Goal: Task Accomplishment & Management: Manage account settings

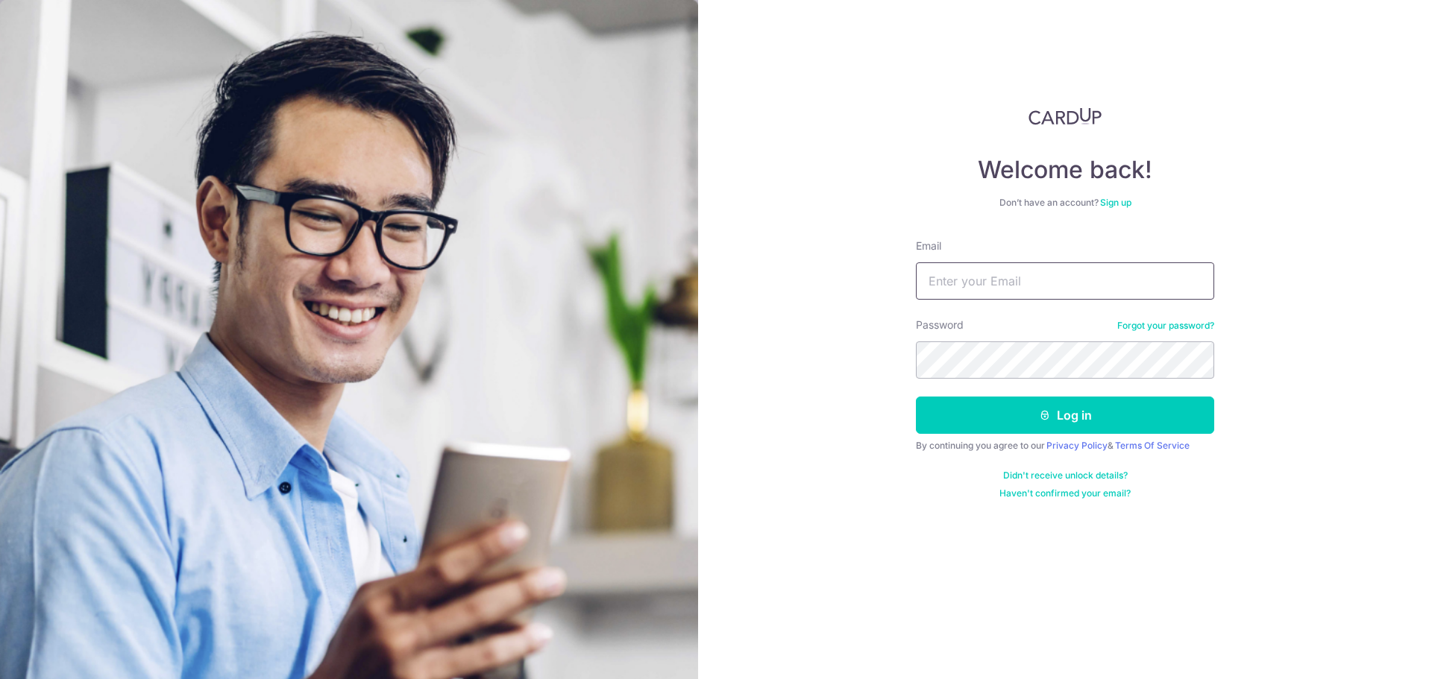
click at [963, 282] on input "Email" at bounding box center [1065, 280] width 298 height 37
click at [967, 294] on input "Email" at bounding box center [1065, 280] width 298 height 37
type input "[EMAIL_ADDRESS][DOMAIN_NAME]"
click at [916, 397] on button "Log in" at bounding box center [1065, 415] width 298 height 37
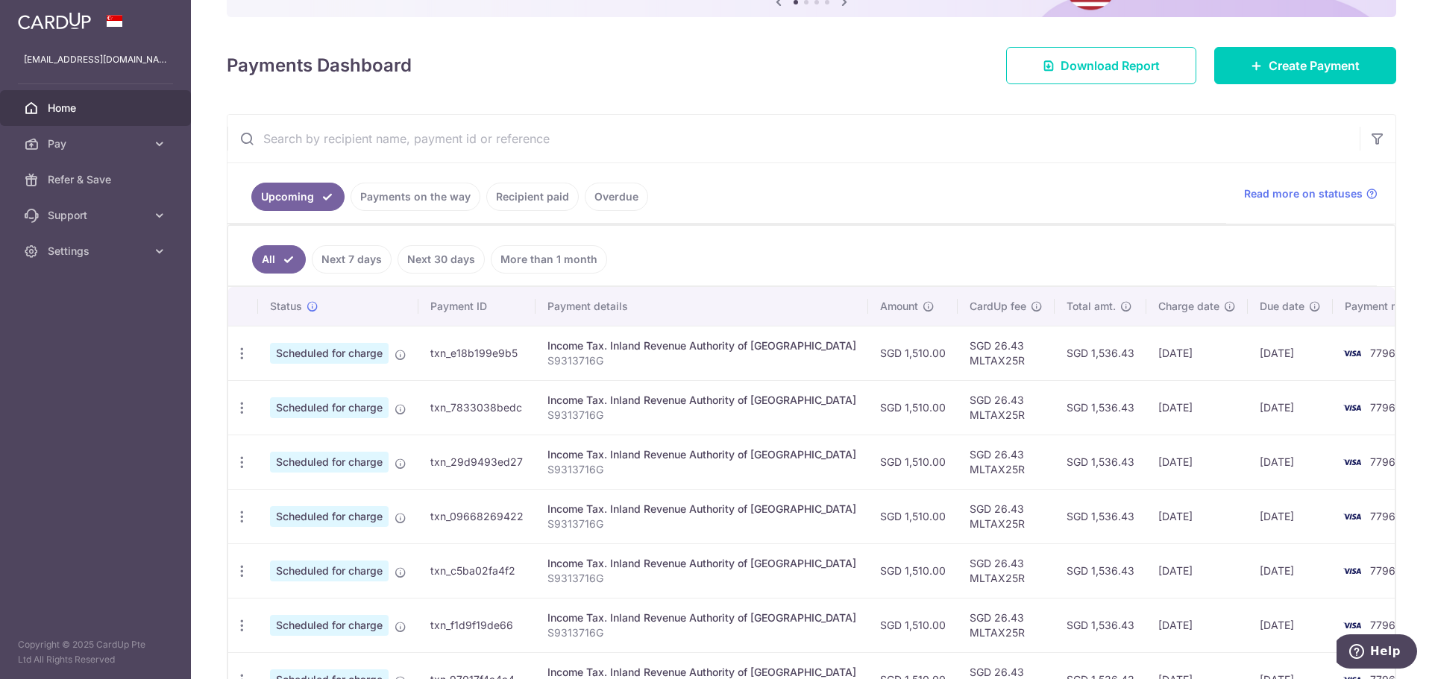
scroll to position [224, 0]
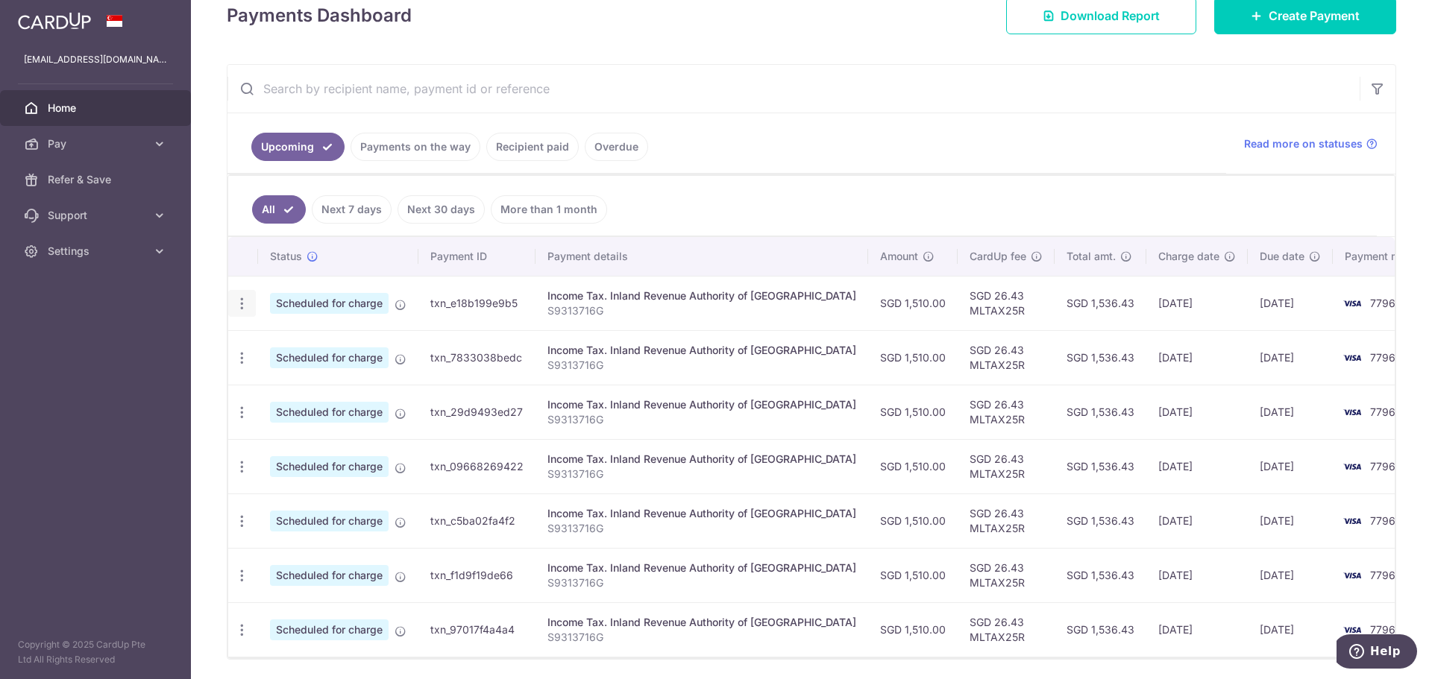
click at [245, 301] on icon "button" at bounding box center [242, 304] width 16 height 16
click at [792, 222] on ul "All Next 7 days Next 30 days More than 1 month" at bounding box center [802, 206] width 1148 height 60
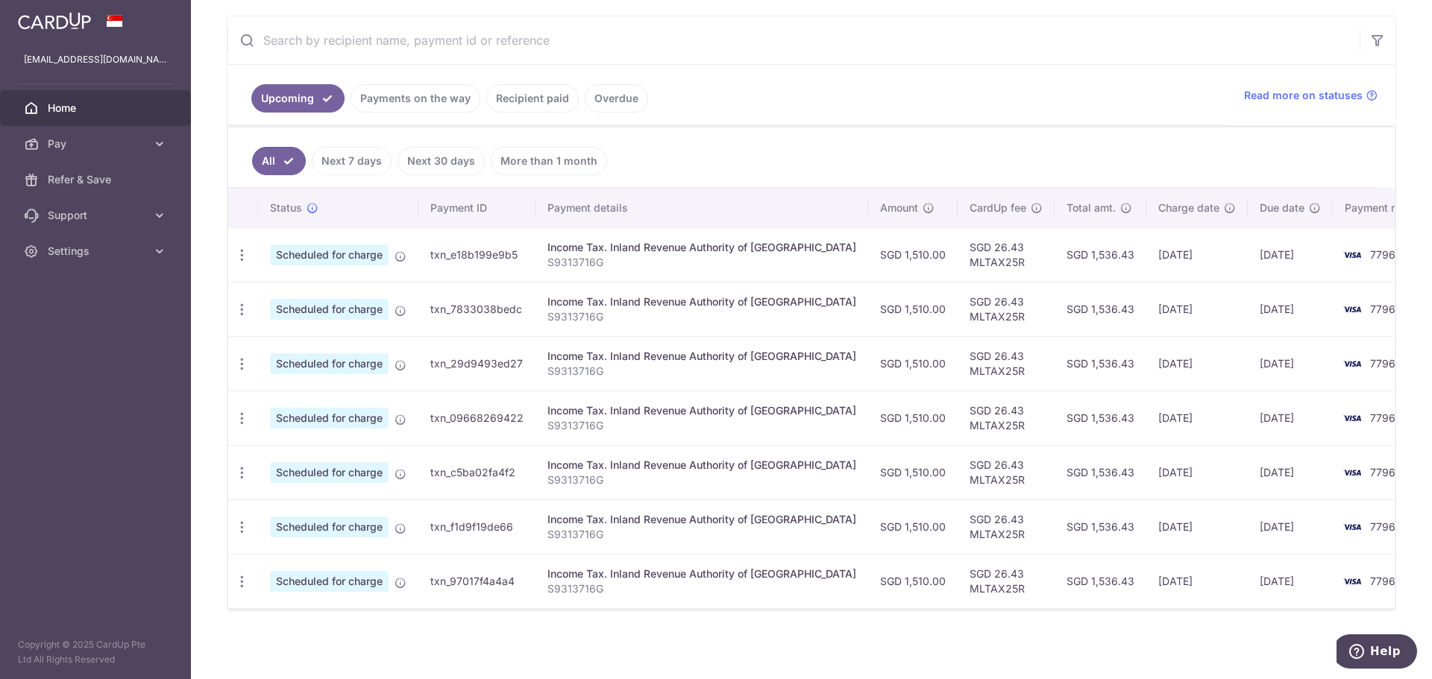
scroll to position [274, 0]
click at [242, 587] on icon "button" at bounding box center [242, 580] width 16 height 16
click at [702, 122] on ul "Upcoming Payments on the way Recipient paid Overdue" at bounding box center [726, 93] width 998 height 60
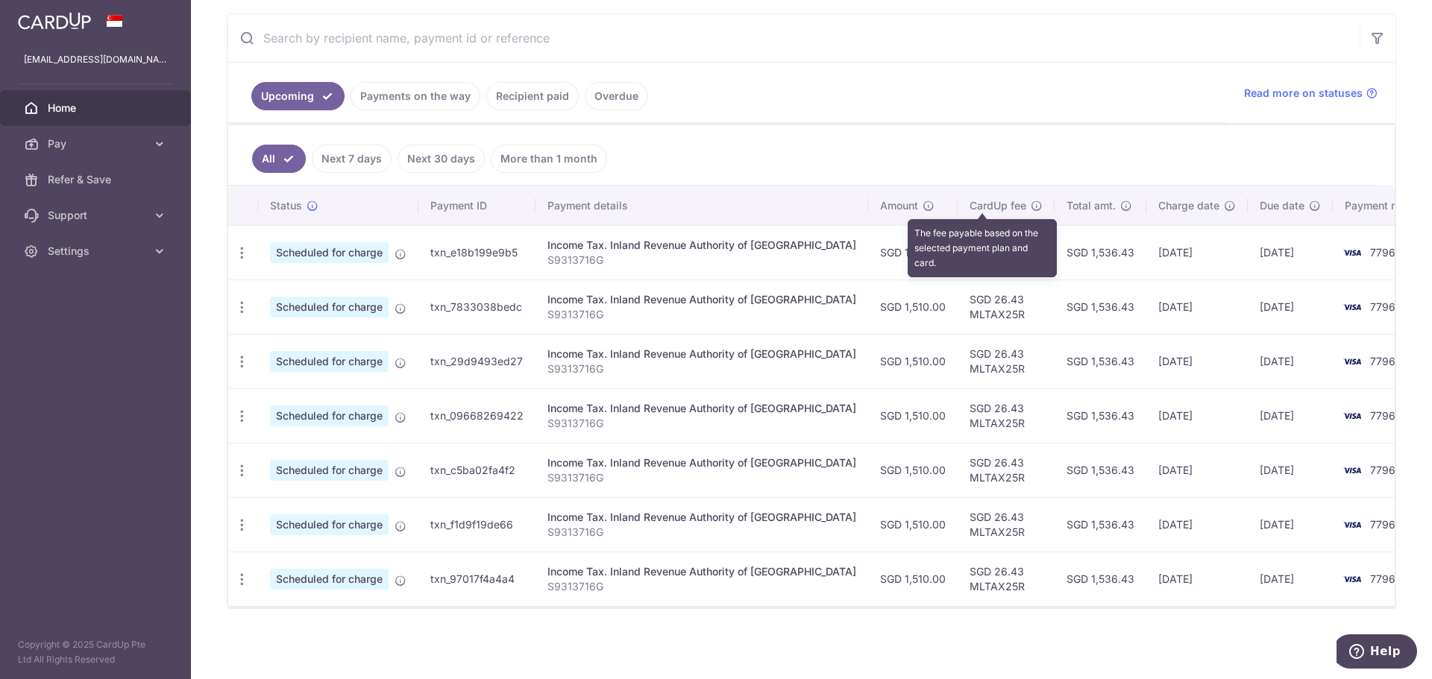
click at [1030, 207] on icon at bounding box center [1036, 206] width 12 height 12
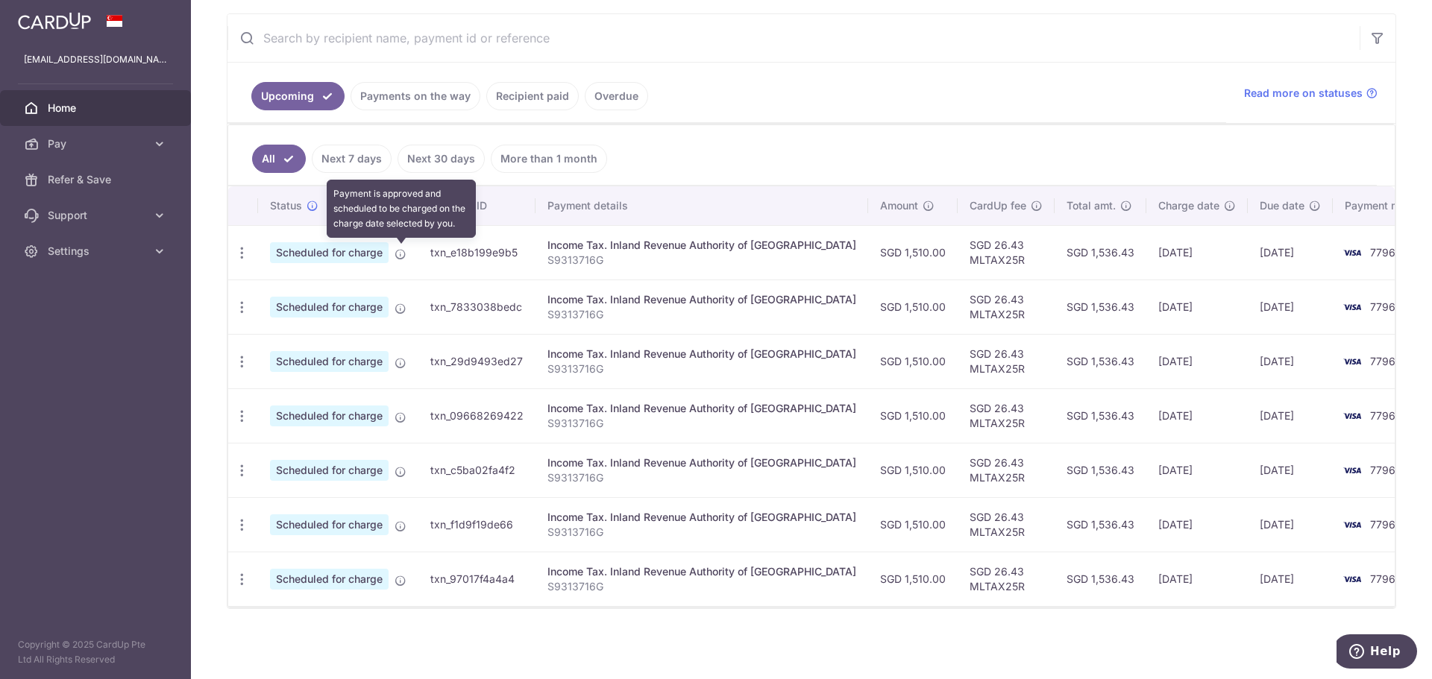
click at [404, 253] on icon at bounding box center [400, 254] width 12 height 12
click at [1332, 259] on td "7796" at bounding box center [1388, 252] width 113 height 54
click at [1251, 248] on td "[DATE]" at bounding box center [1289, 252] width 85 height 54
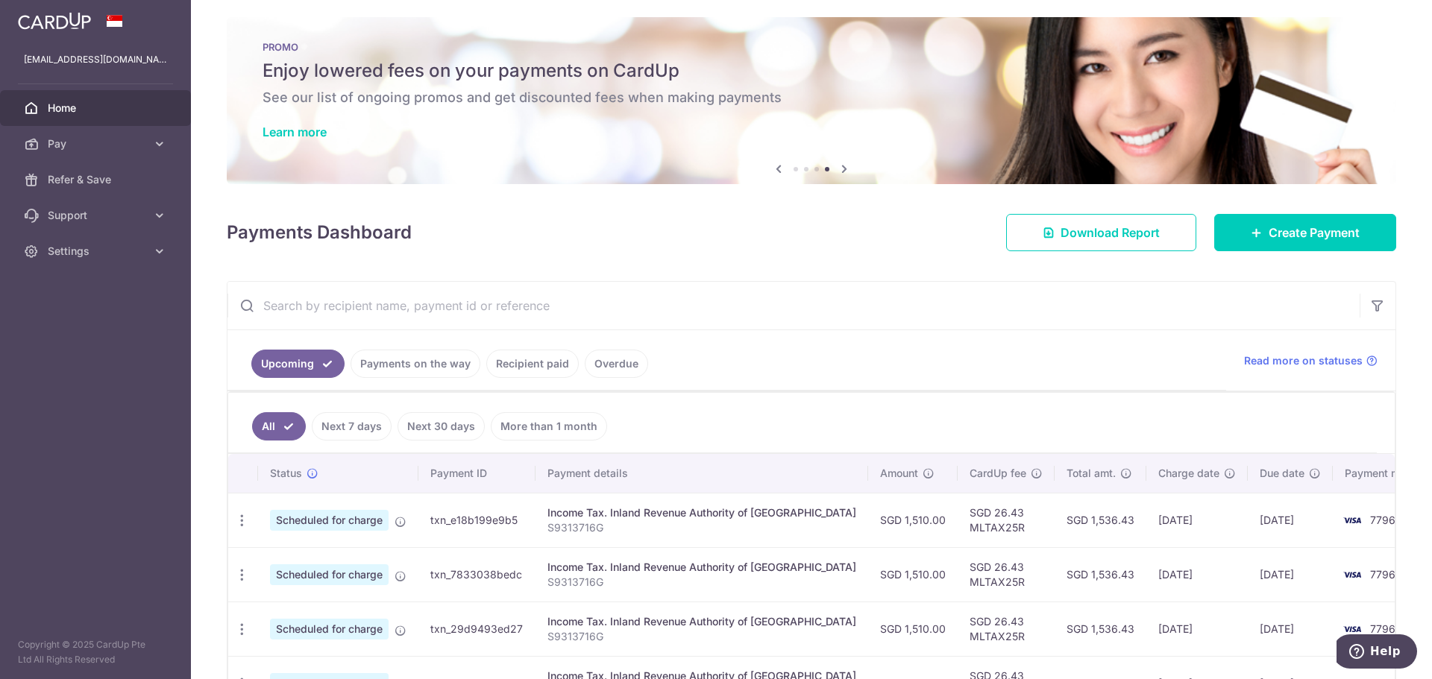
scroll to position [0, 0]
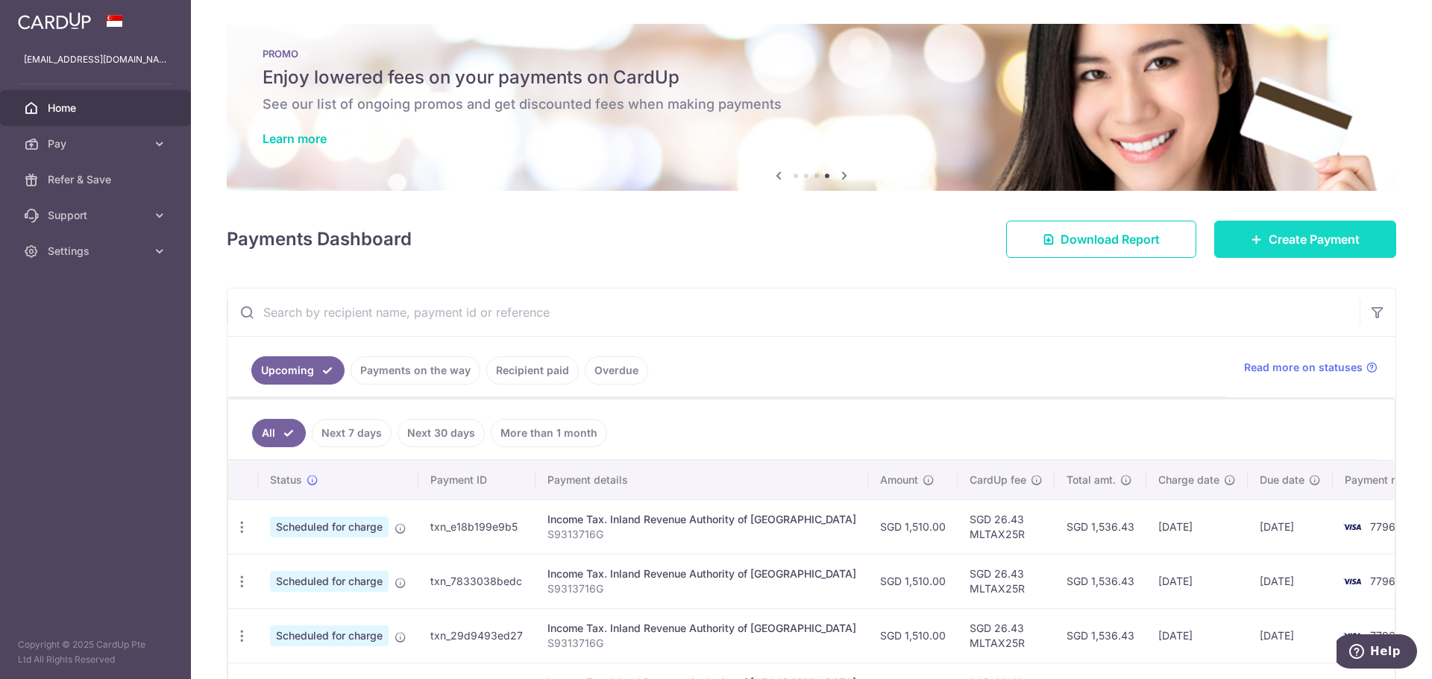
click at [1283, 245] on span "Create Payment" at bounding box center [1313, 239] width 91 height 18
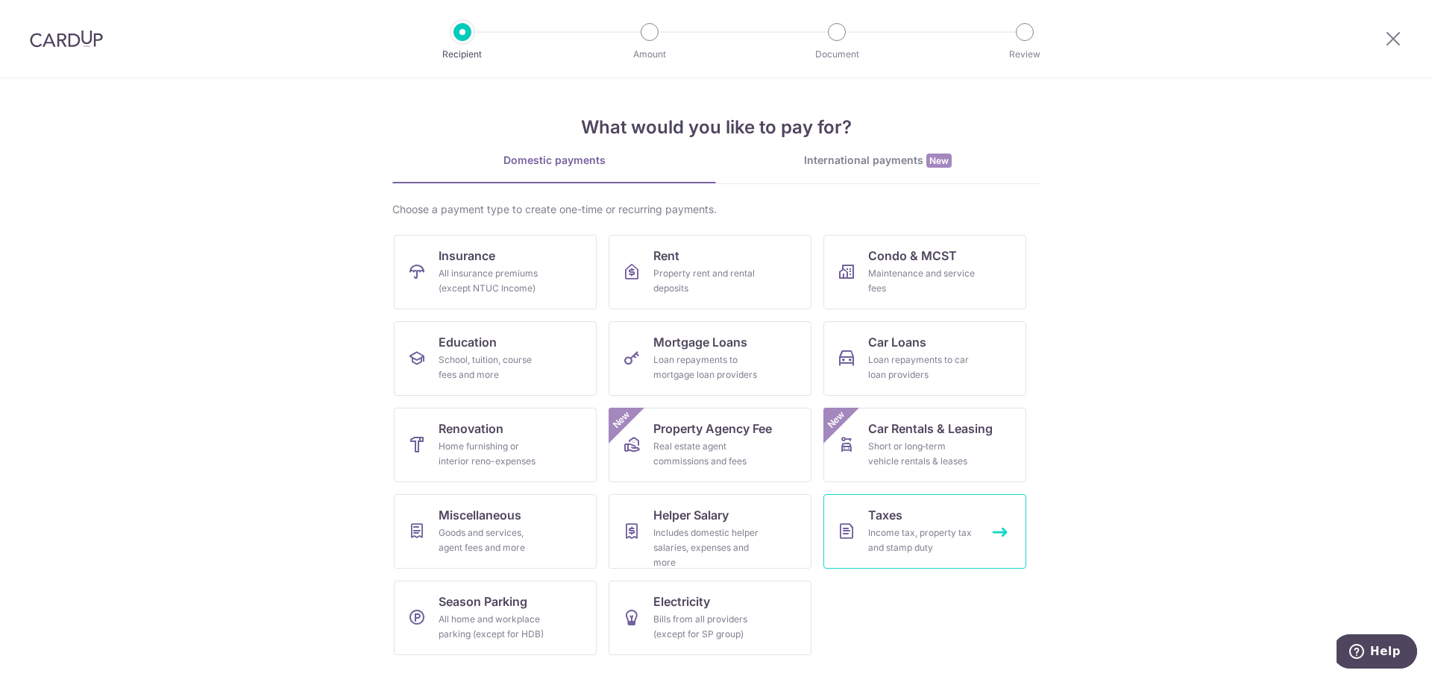
click at [862, 537] on link "Taxes Income tax, property tax and stamp duty" at bounding box center [924, 531] width 203 height 75
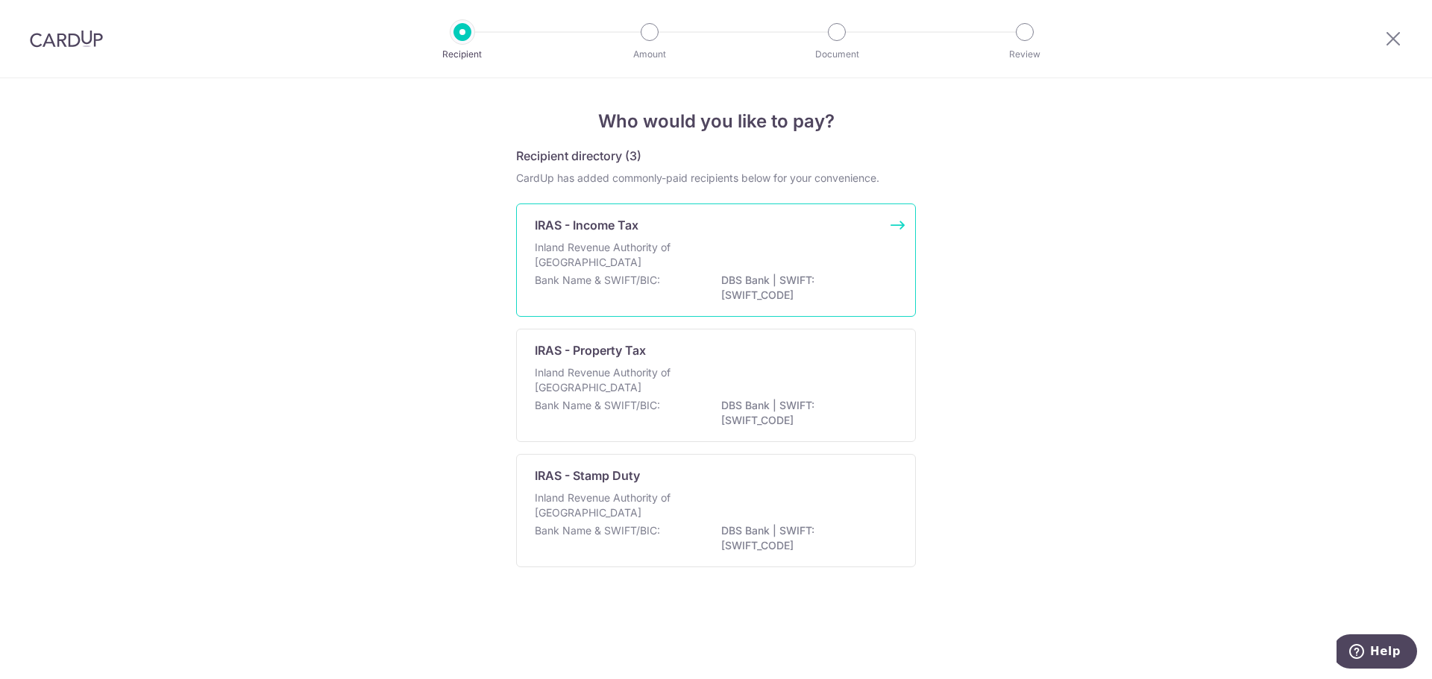
click at [649, 251] on p "Inland Revenue Authority of [GEOGRAPHIC_DATA]" at bounding box center [614, 255] width 158 height 30
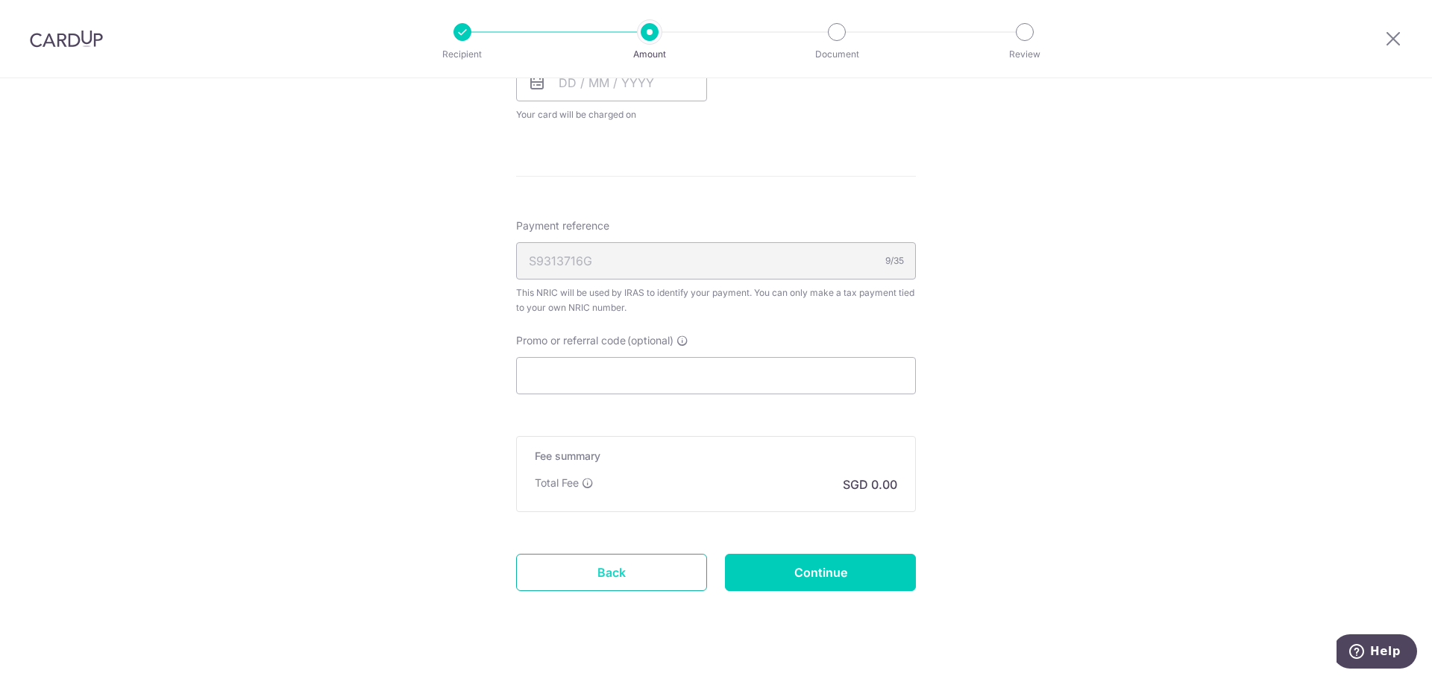
scroll to position [784, 0]
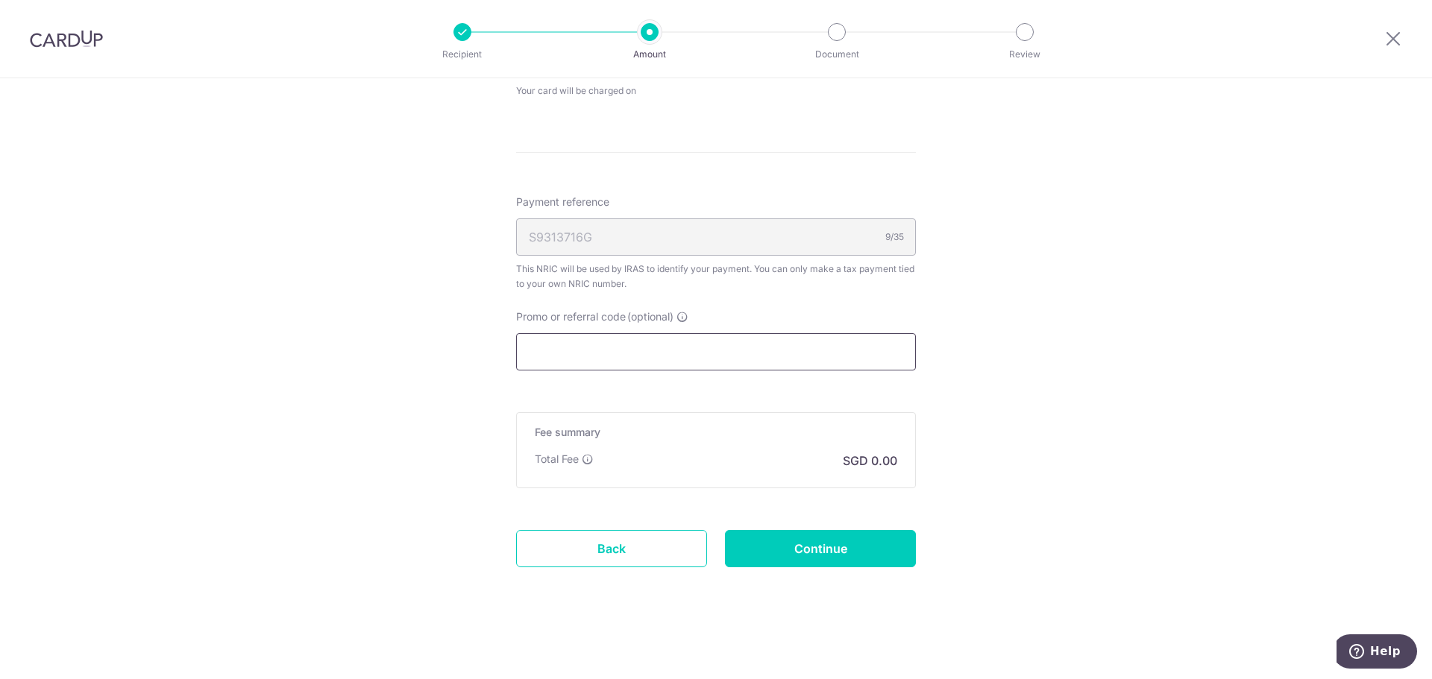
click at [592, 356] on input "Promo or referral code (optional)" at bounding box center [716, 351] width 400 height 37
paste input "MCTAX25"
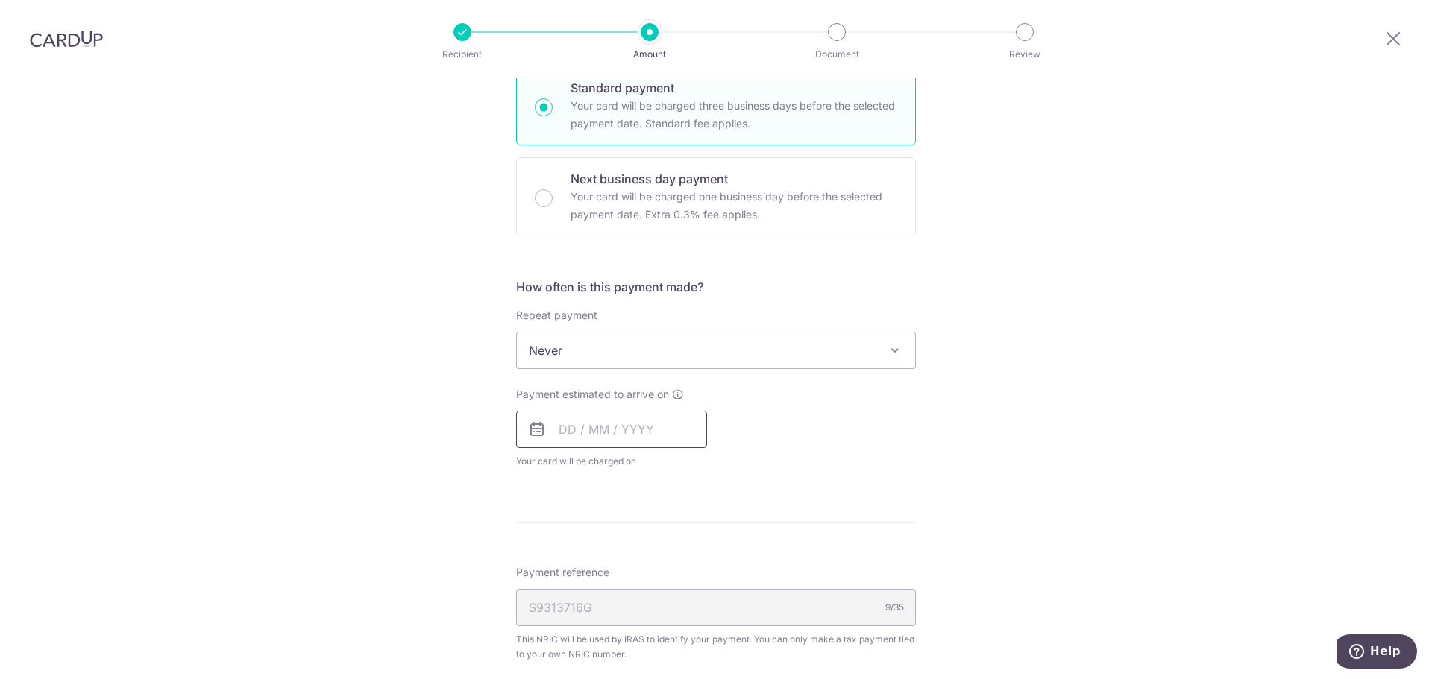
scroll to position [411, 0]
type input "MCTAX25"
click at [588, 432] on input "text" at bounding box center [611, 431] width 191 height 37
click at [597, 377] on div "How often is this payment made? Repeat payment Never Every month Never To set u…" at bounding box center [716, 381] width 400 height 203
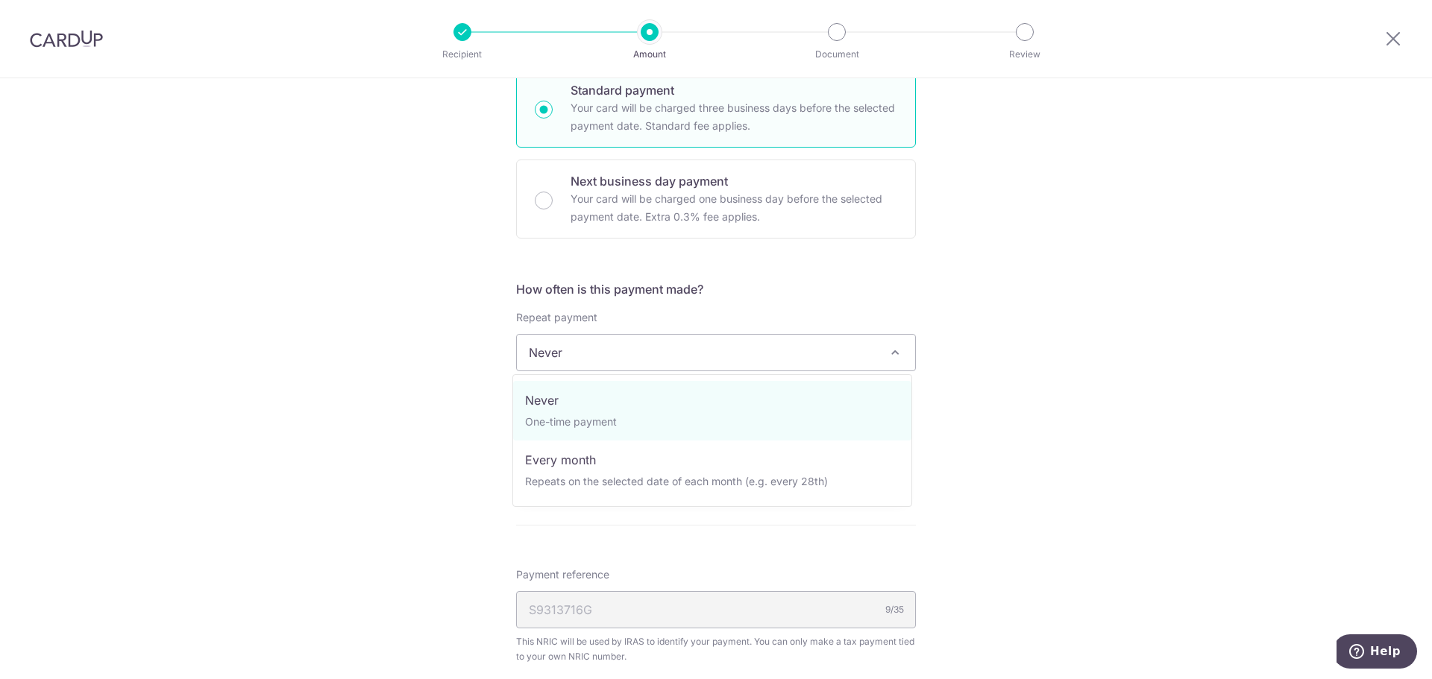
click at [595, 358] on span "Never" at bounding box center [716, 353] width 398 height 36
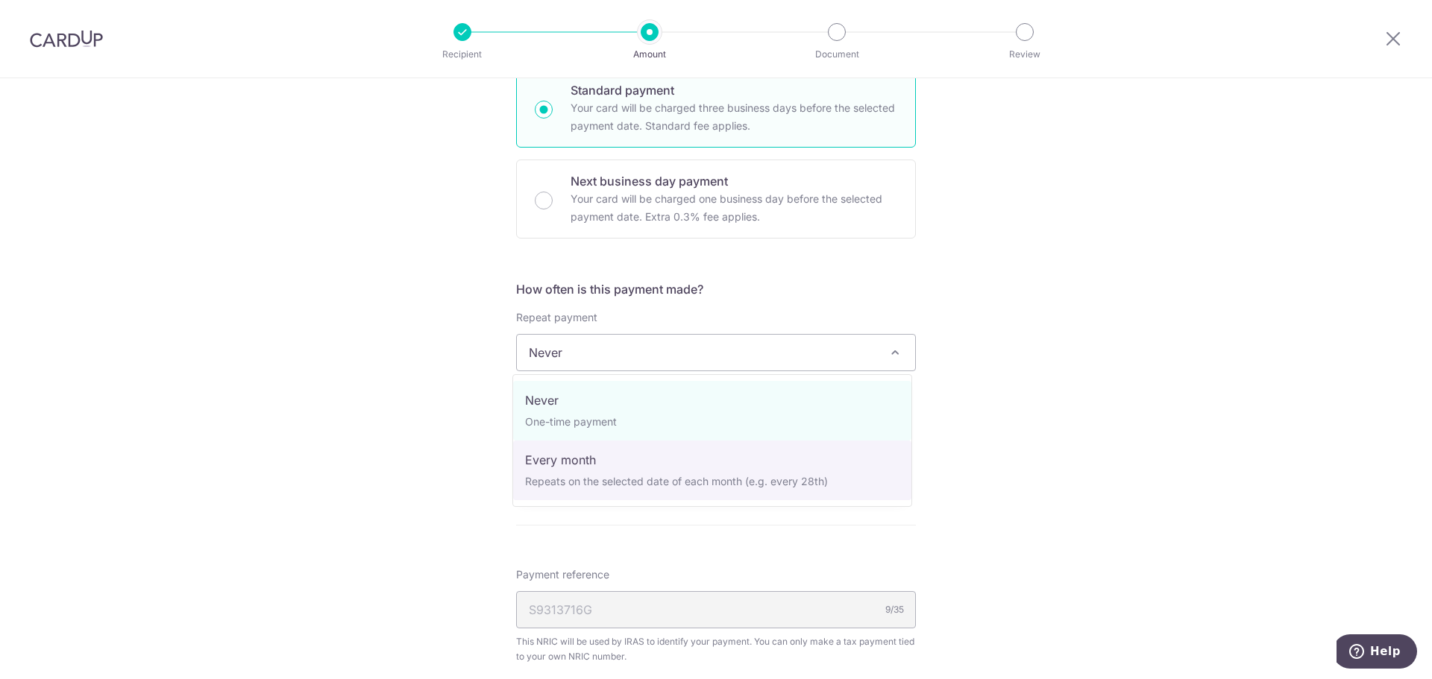
select select "3"
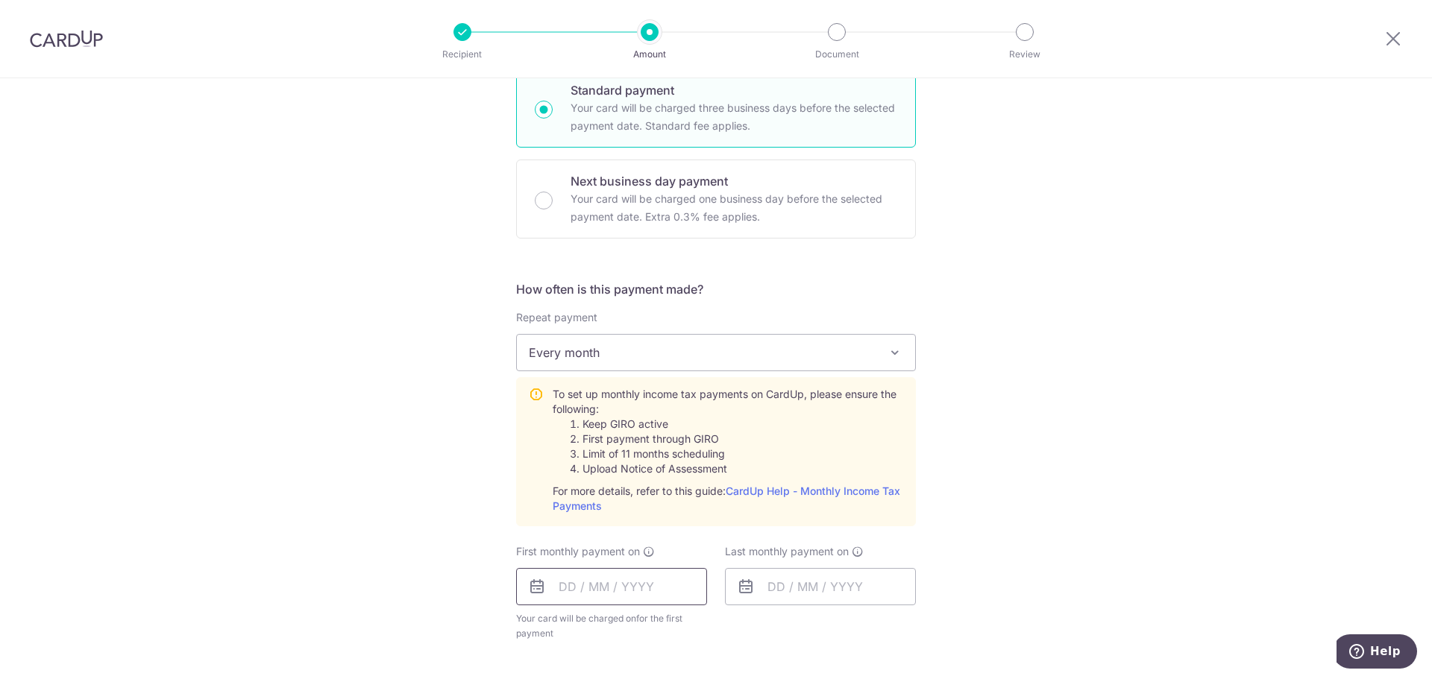
click at [594, 596] on input "text" at bounding box center [611, 586] width 191 height 37
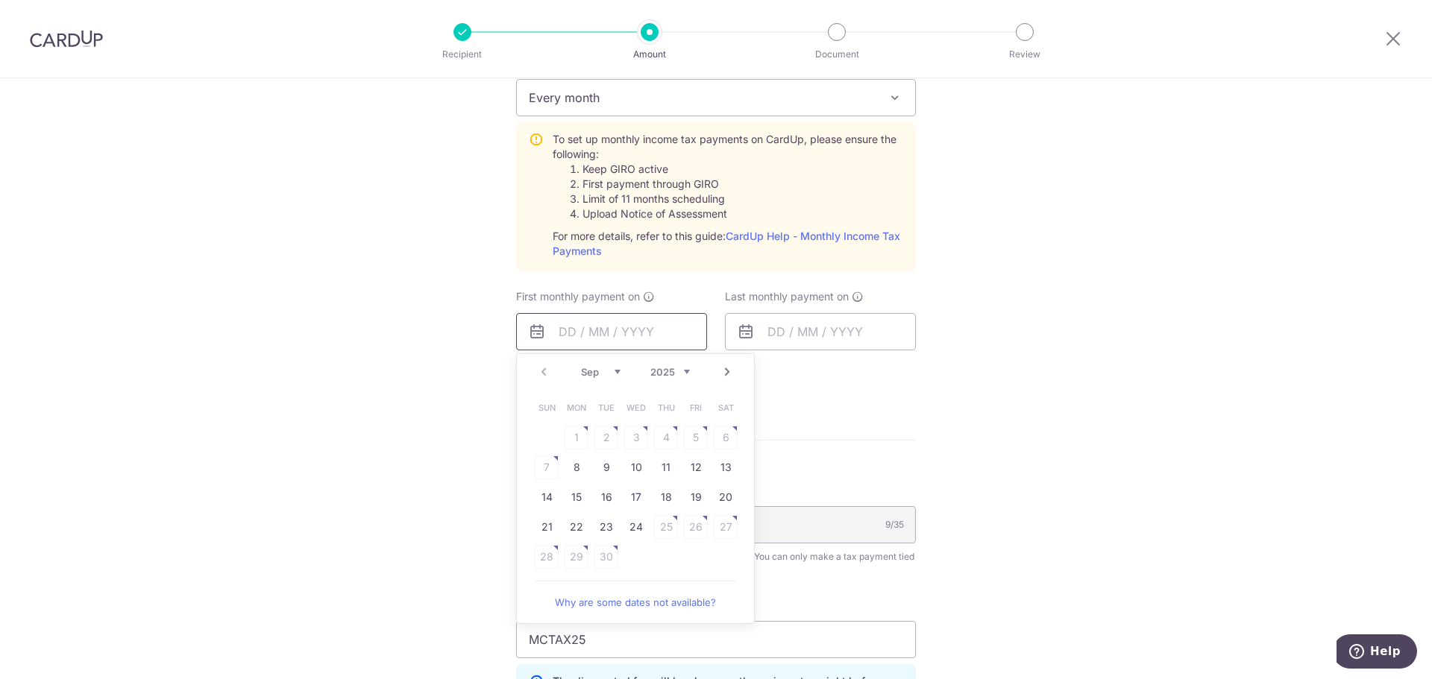
scroll to position [709, 0]
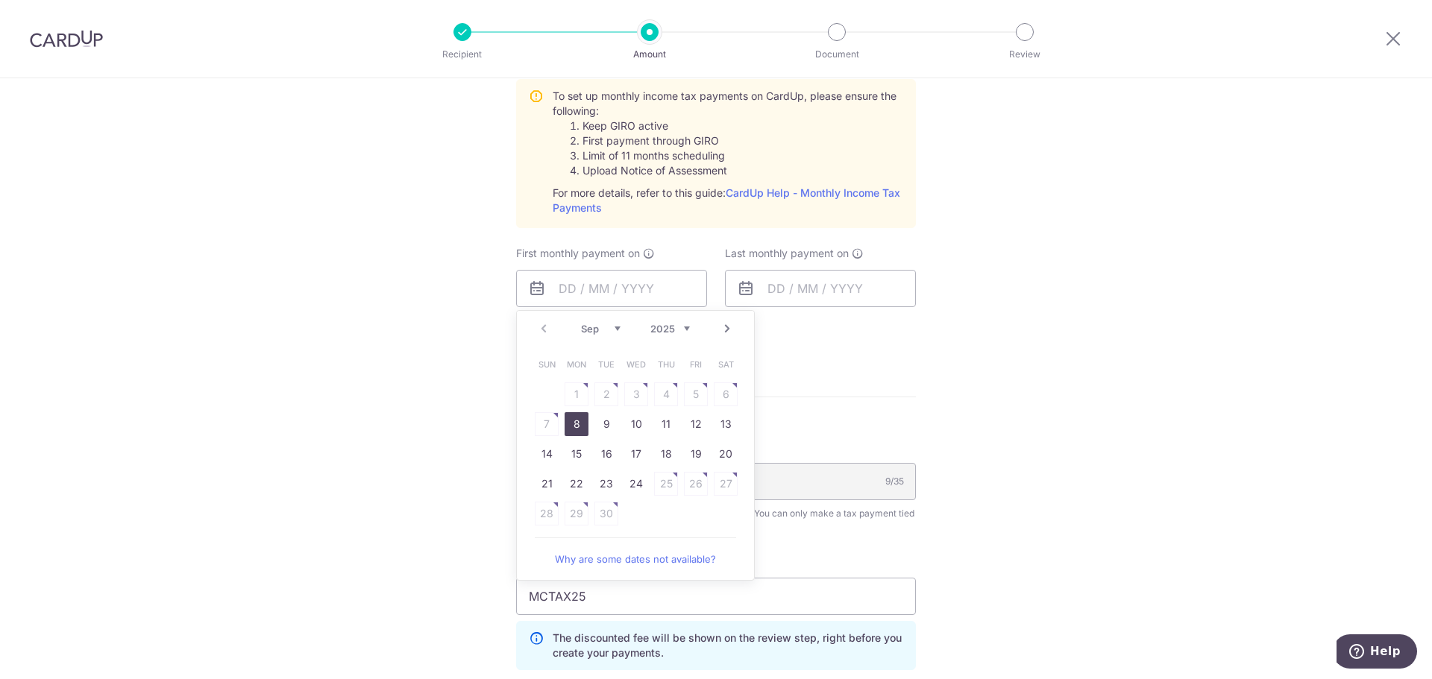
click at [574, 426] on link "8" at bounding box center [576, 424] width 24 height 24
type input "08/09/2025"
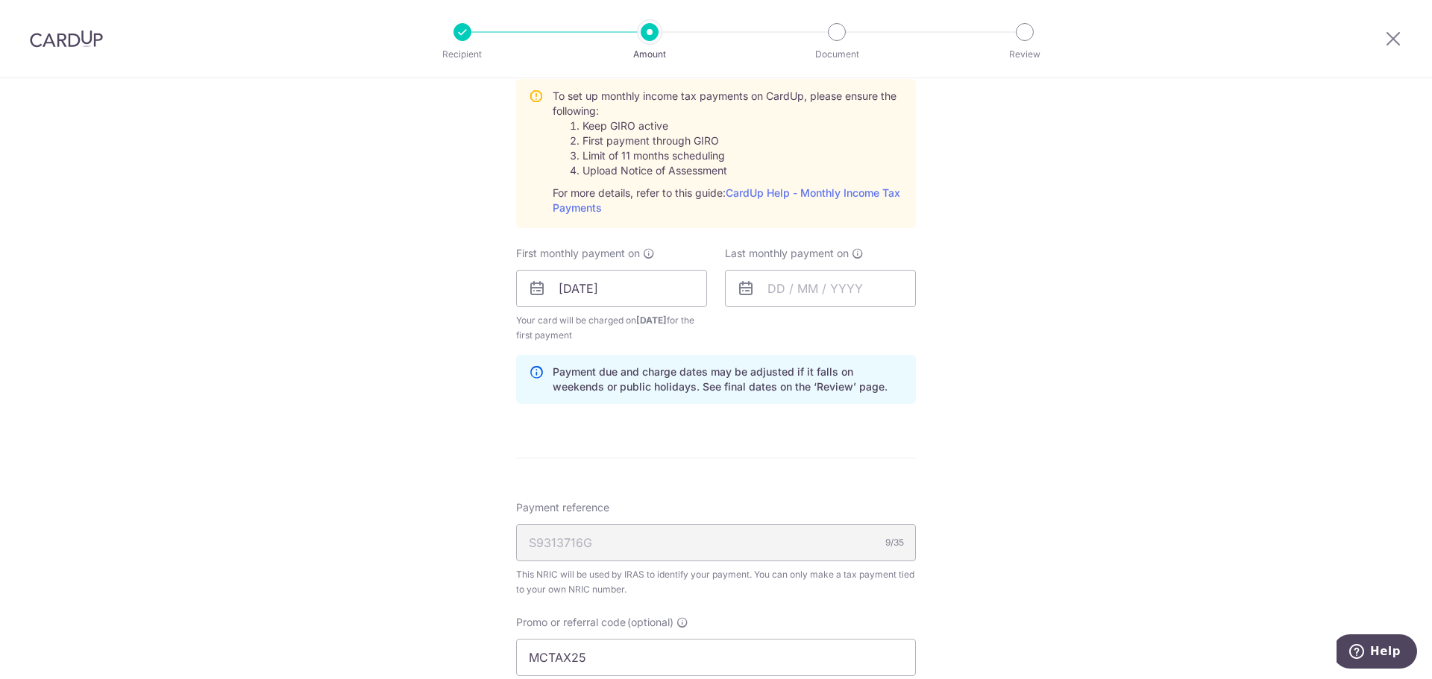
click at [854, 307] on div "Last monthly payment on" at bounding box center [820, 294] width 209 height 97
click at [848, 290] on input "text" at bounding box center [820, 288] width 191 height 37
click at [814, 333] on select "Sep Oct Nov Dec" at bounding box center [810, 329] width 40 height 12
click at [867, 336] on div "Prev Next Sep Oct Nov Dec 2025 2026" at bounding box center [844, 329] width 237 height 36
click at [873, 333] on select "2025 2026" at bounding box center [879, 329] width 40 height 12
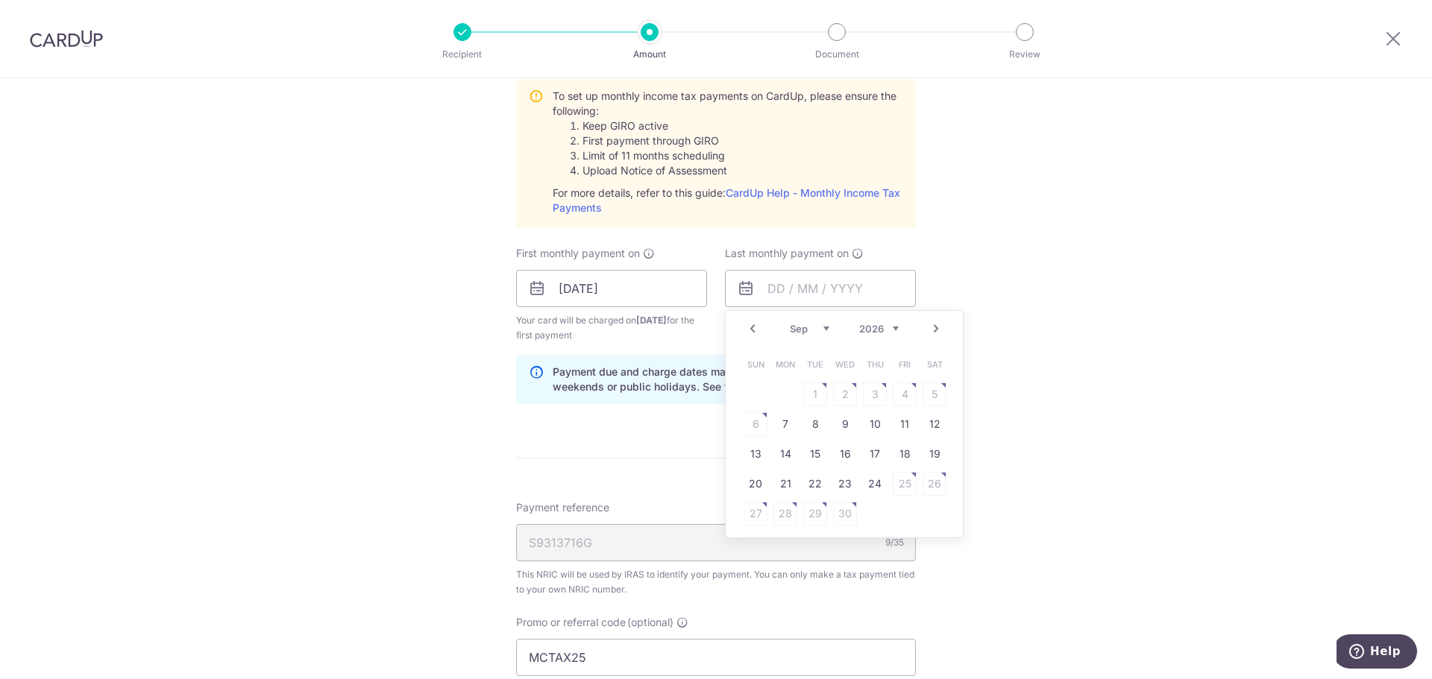
click at [811, 326] on select "Jan Feb Mar Apr May Jun Jul Aug Sep Oct" at bounding box center [810, 329] width 40 height 12
click at [825, 480] on td "18" at bounding box center [815, 484] width 30 height 30
type input "18/08/2026"
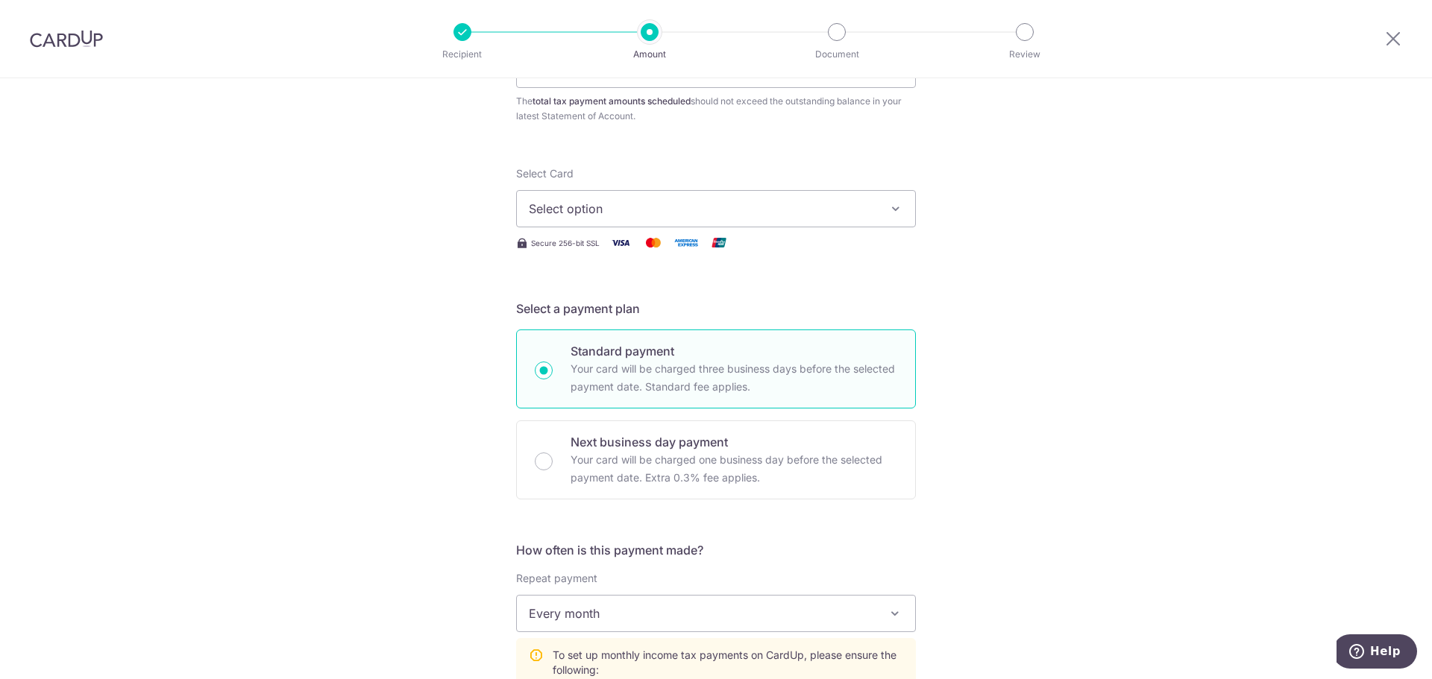
scroll to position [113, 0]
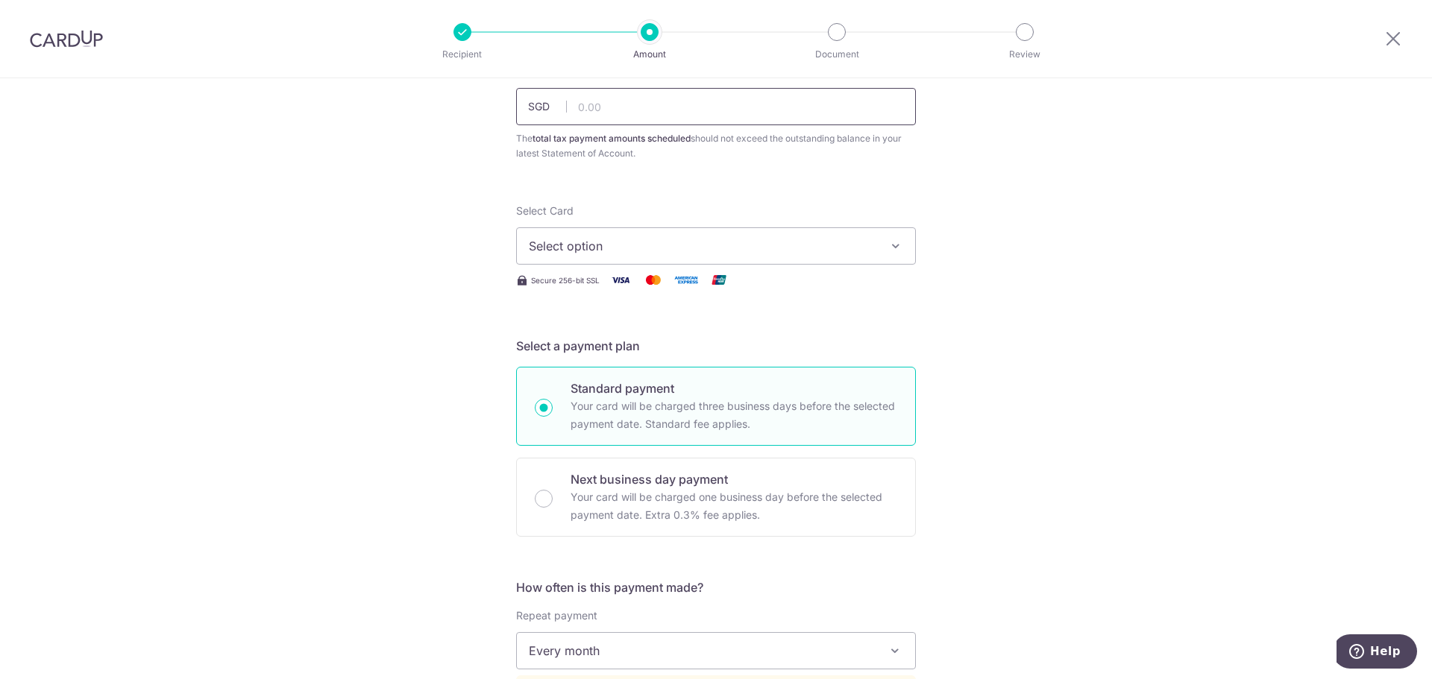
click at [627, 123] on input "text" at bounding box center [716, 106] width 400 height 37
type input "1,510.00"
click at [752, 234] on button "Select option" at bounding box center [716, 245] width 400 height 37
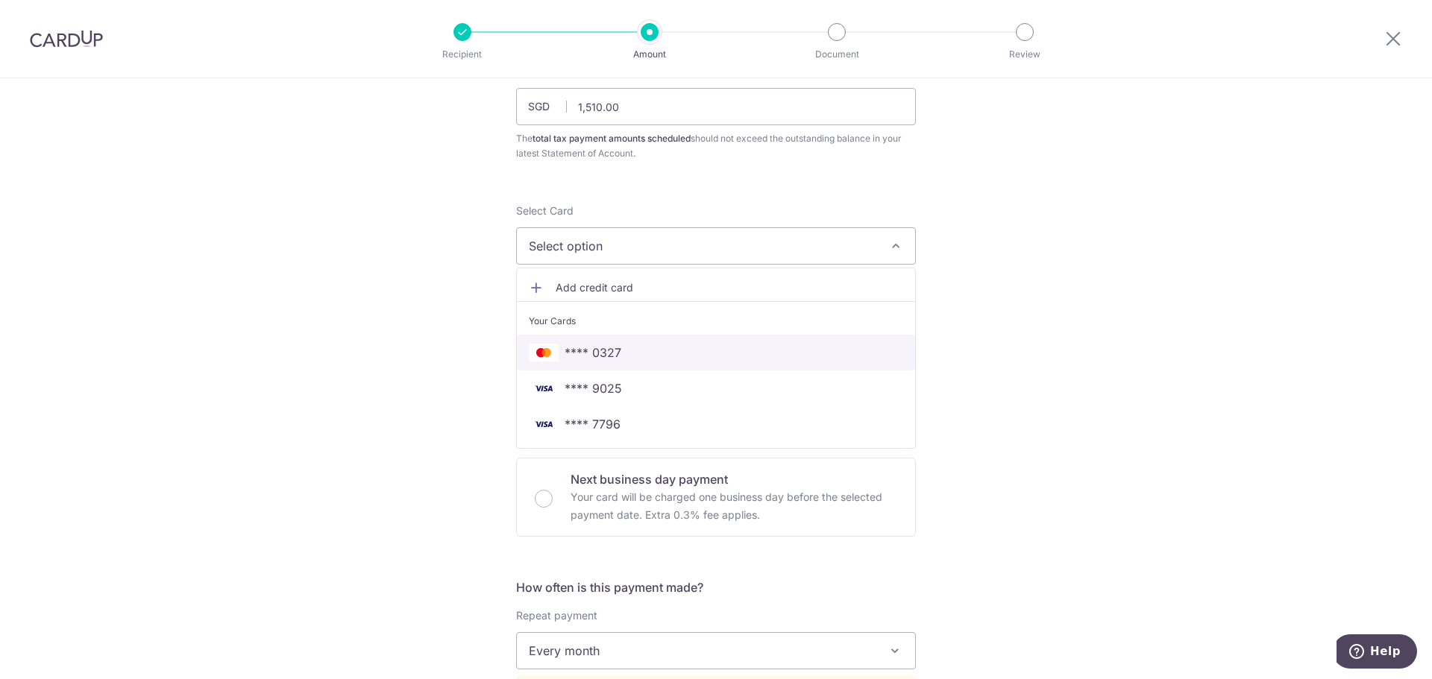
click at [760, 342] on link "**** 0327" at bounding box center [716, 353] width 398 height 36
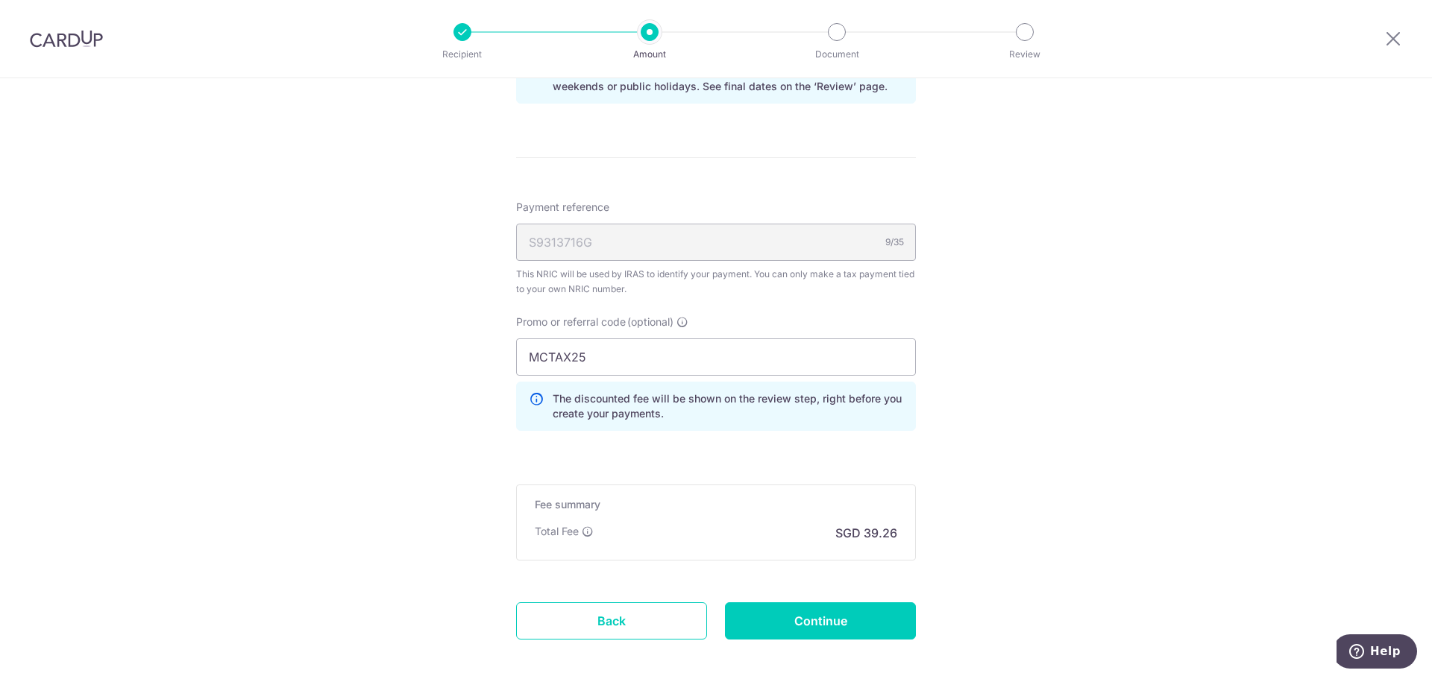
scroll to position [1007, 0]
click at [588, 618] on link "Back" at bounding box center [611, 623] width 191 height 37
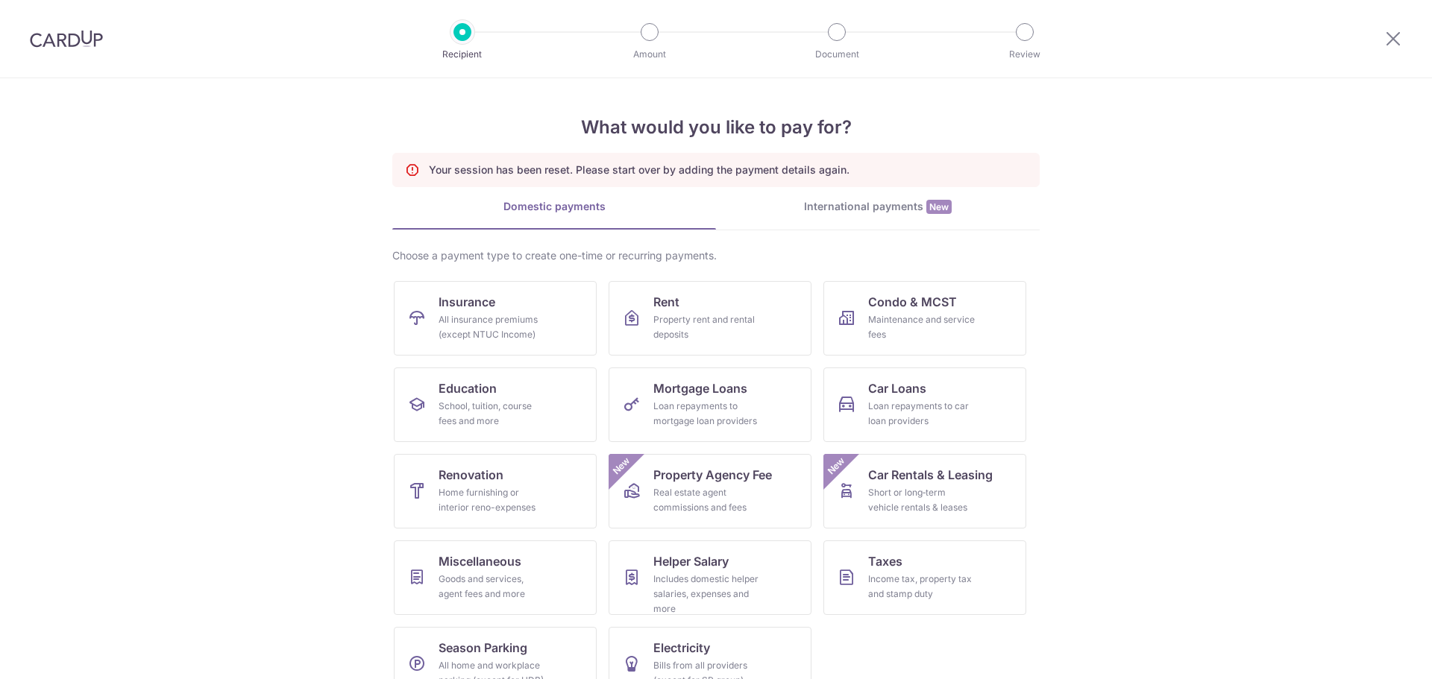
click at [76, 45] on img at bounding box center [66, 39] width 73 height 18
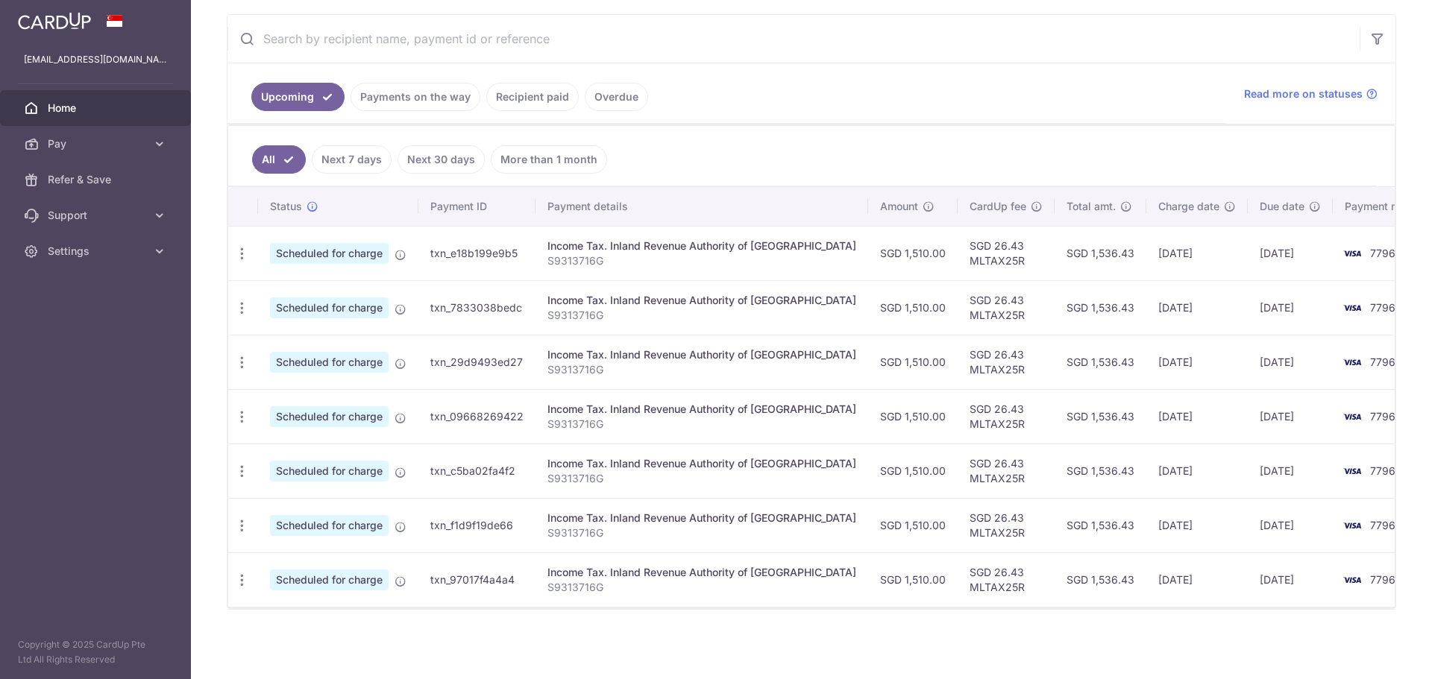
scroll to position [256, 0]
click at [433, 107] on link "Payments on the way" at bounding box center [415, 96] width 130 height 28
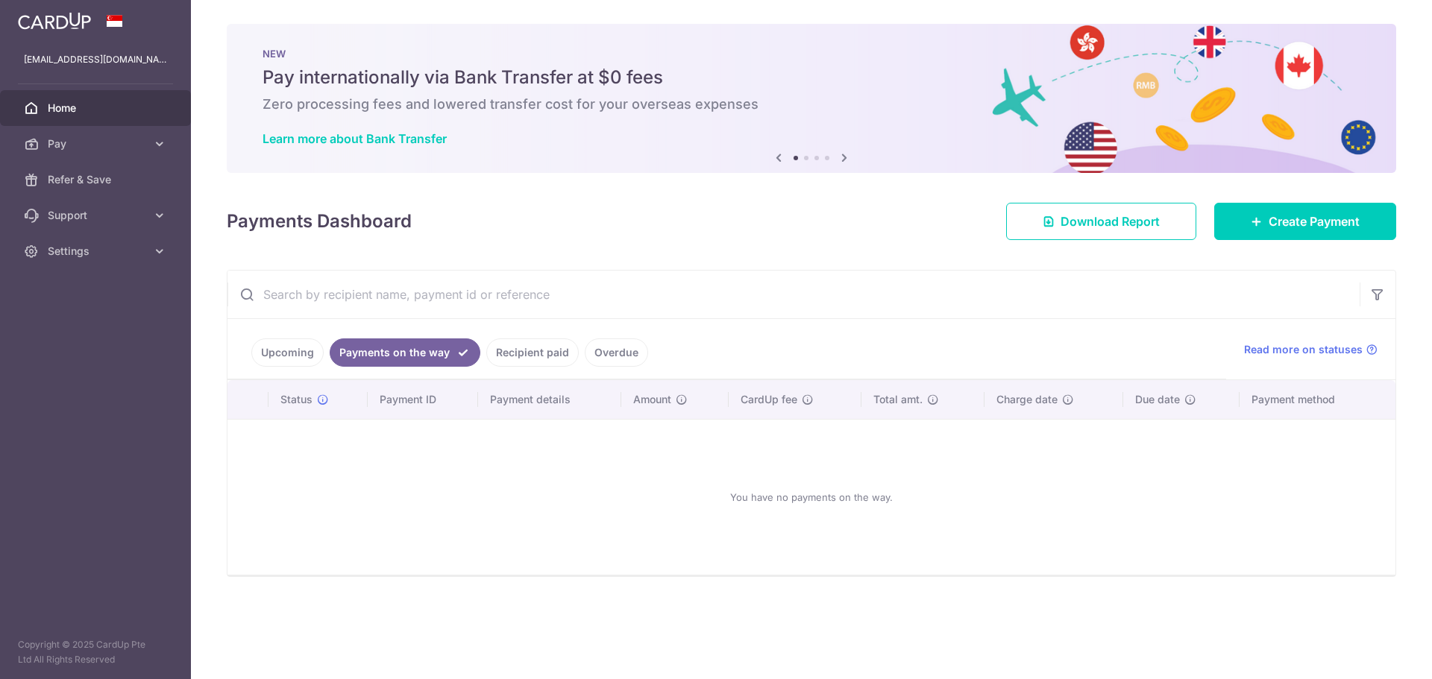
click at [529, 368] on ul "Upcoming Payments on the way Recipient paid Overdue" at bounding box center [726, 349] width 998 height 60
click at [521, 345] on link "Recipient paid" at bounding box center [532, 353] width 92 height 28
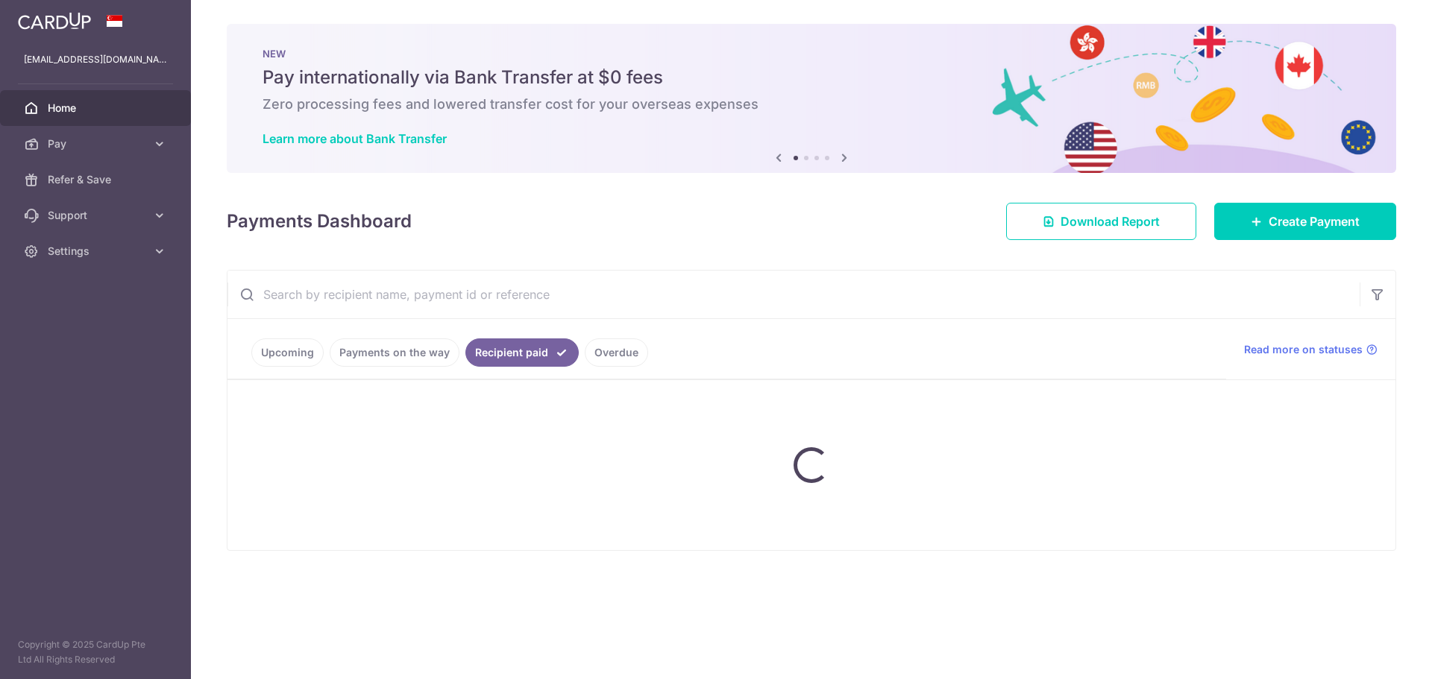
click at [306, 362] on ul "Upcoming Payments on the way Recipient paid Overdue" at bounding box center [726, 349] width 998 height 60
click at [305, 359] on ul "Upcoming Payments on the way Recipient paid Overdue" at bounding box center [726, 349] width 998 height 60
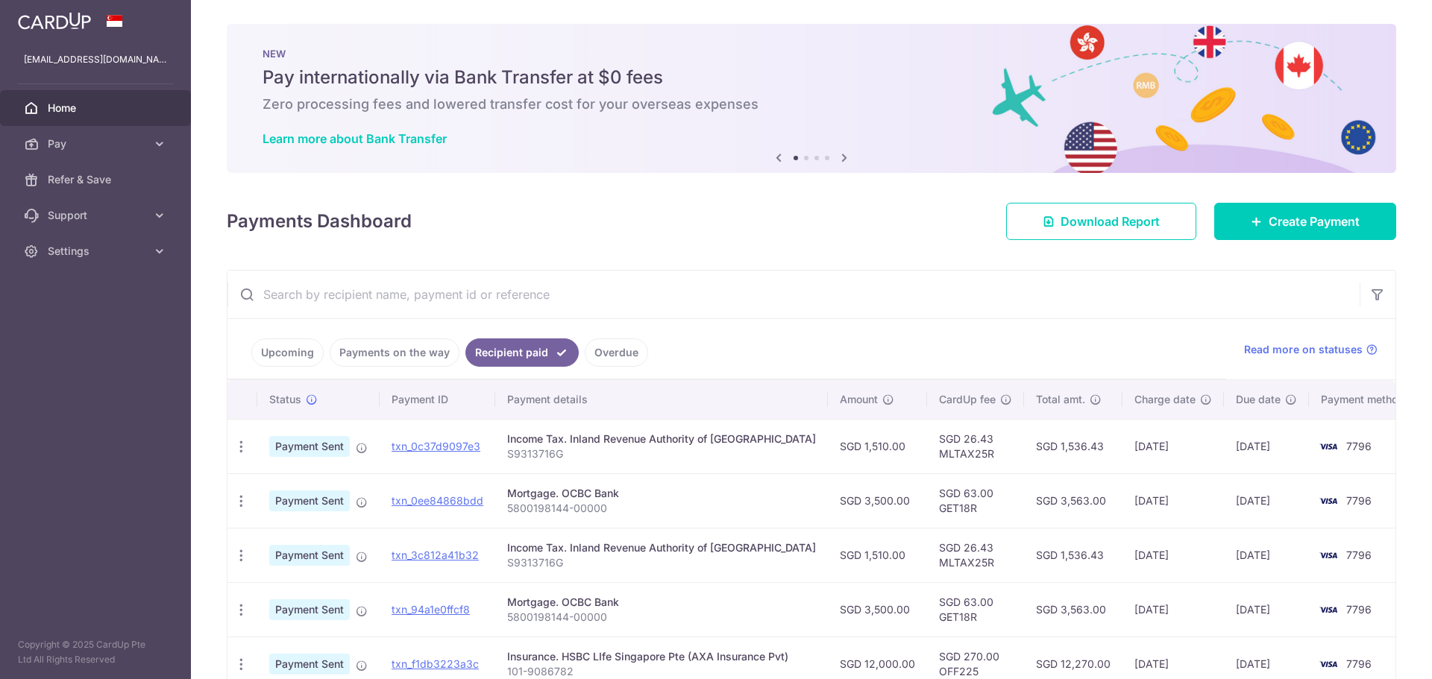
click at [299, 353] on link "Upcoming" at bounding box center [287, 353] width 72 height 28
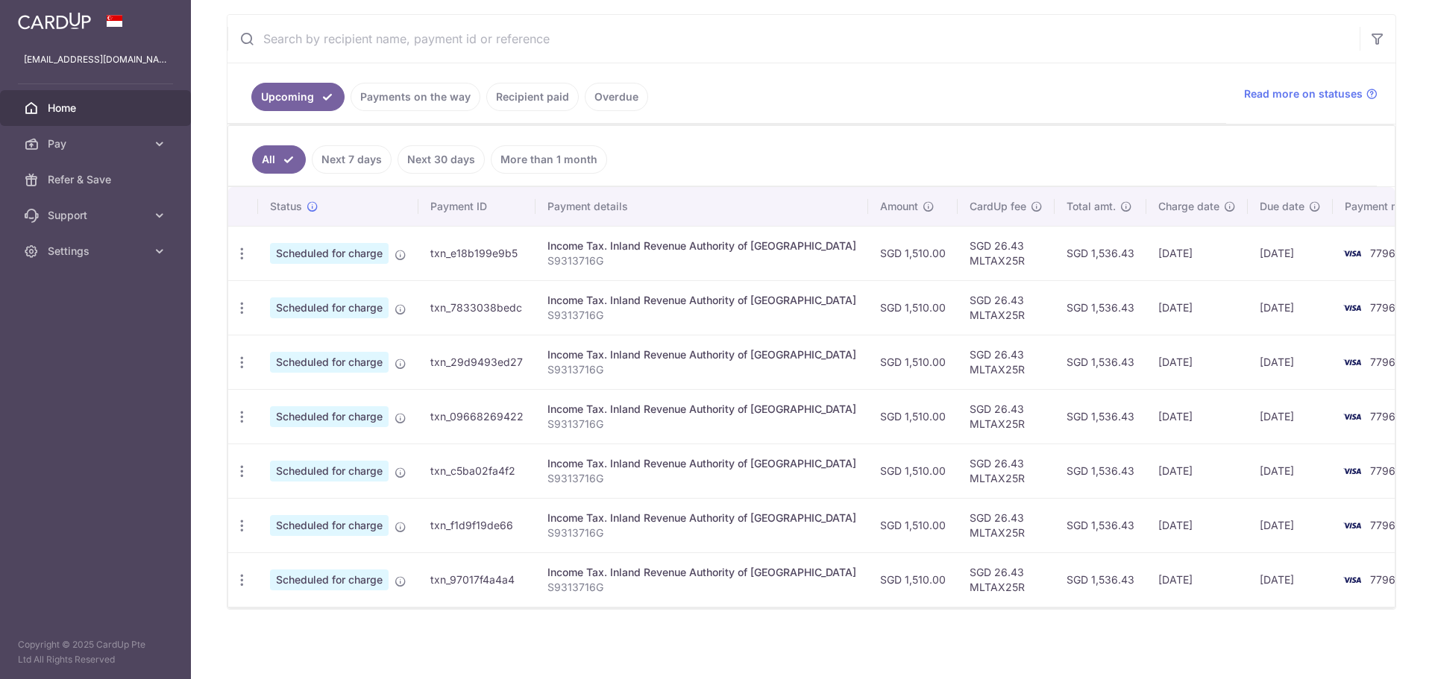
scroll to position [256, 0]
click at [236, 253] on icon "button" at bounding box center [242, 253] width 16 height 16
click at [330, 333] on span "Cancel payment" at bounding box center [321, 330] width 100 height 18
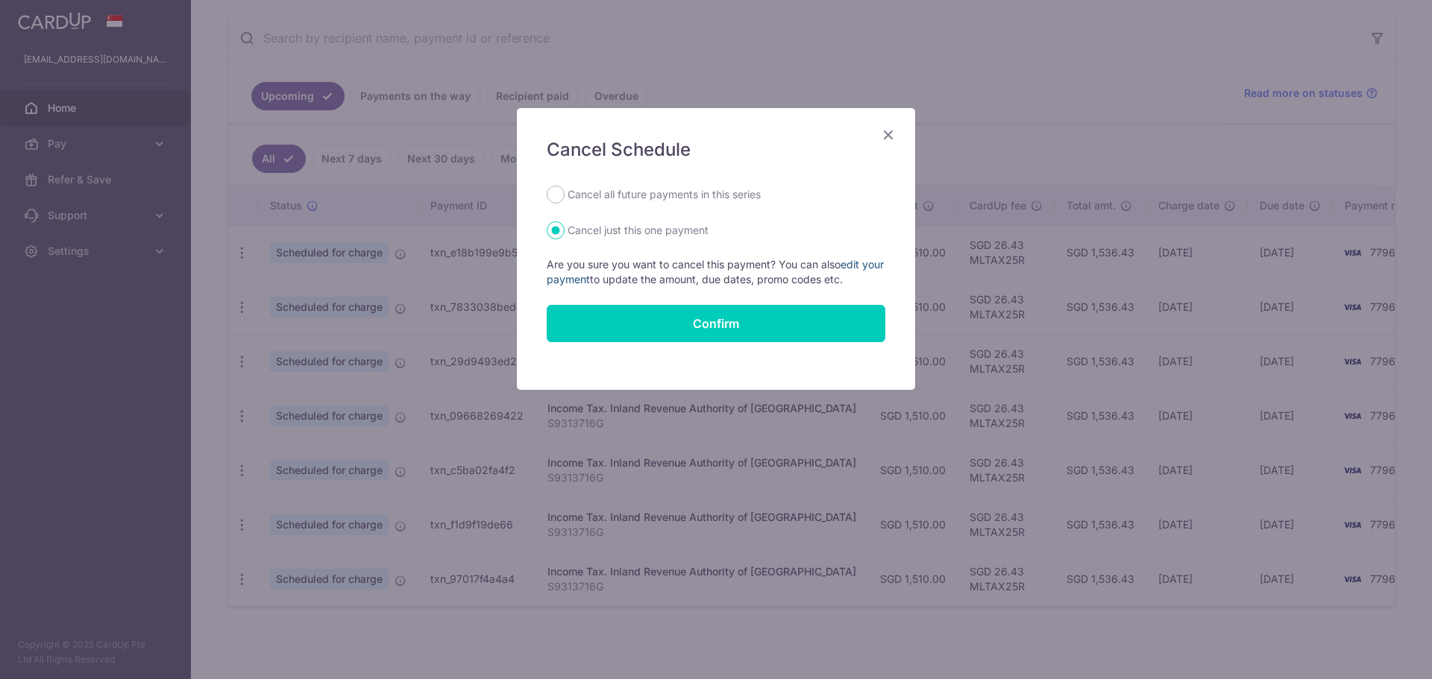
click at [854, 259] on link "edit your payment" at bounding box center [715, 272] width 337 height 28
click at [886, 133] on icon "Close" at bounding box center [888, 134] width 18 height 19
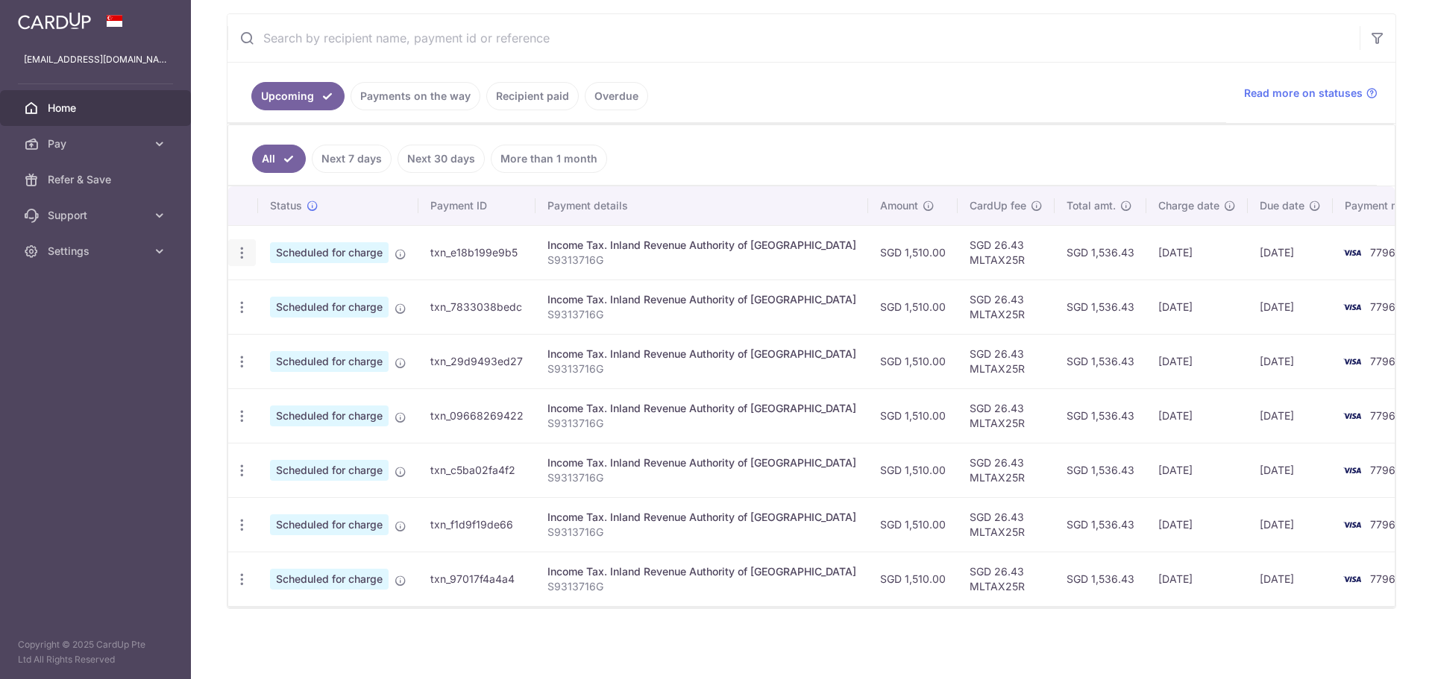
click at [248, 252] on icon "button" at bounding box center [242, 253] width 16 height 16
click at [299, 293] on span "Update payment" at bounding box center [321, 294] width 101 height 18
radio input "true"
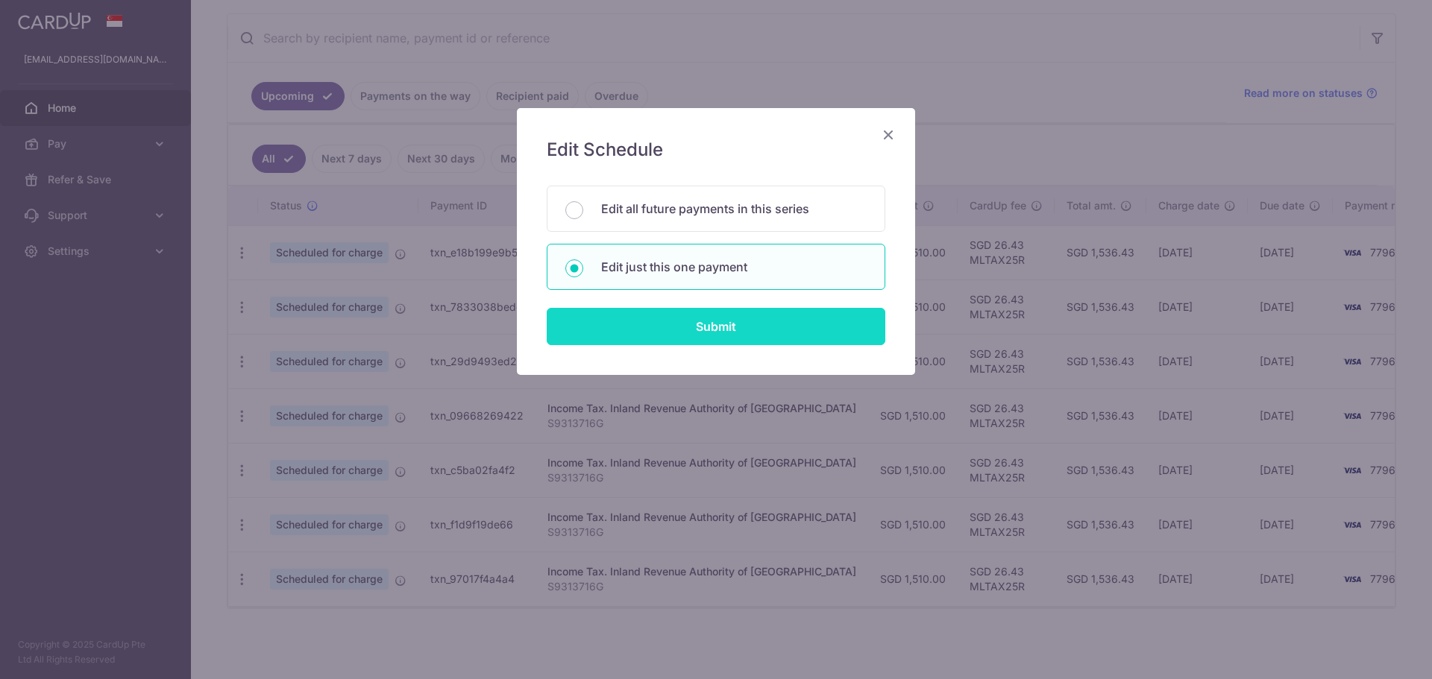
click at [755, 323] on input "Submit" at bounding box center [716, 326] width 339 height 37
radio input "true"
type input "1,510.00"
type input "[DATE]"
type input "S9313716G"
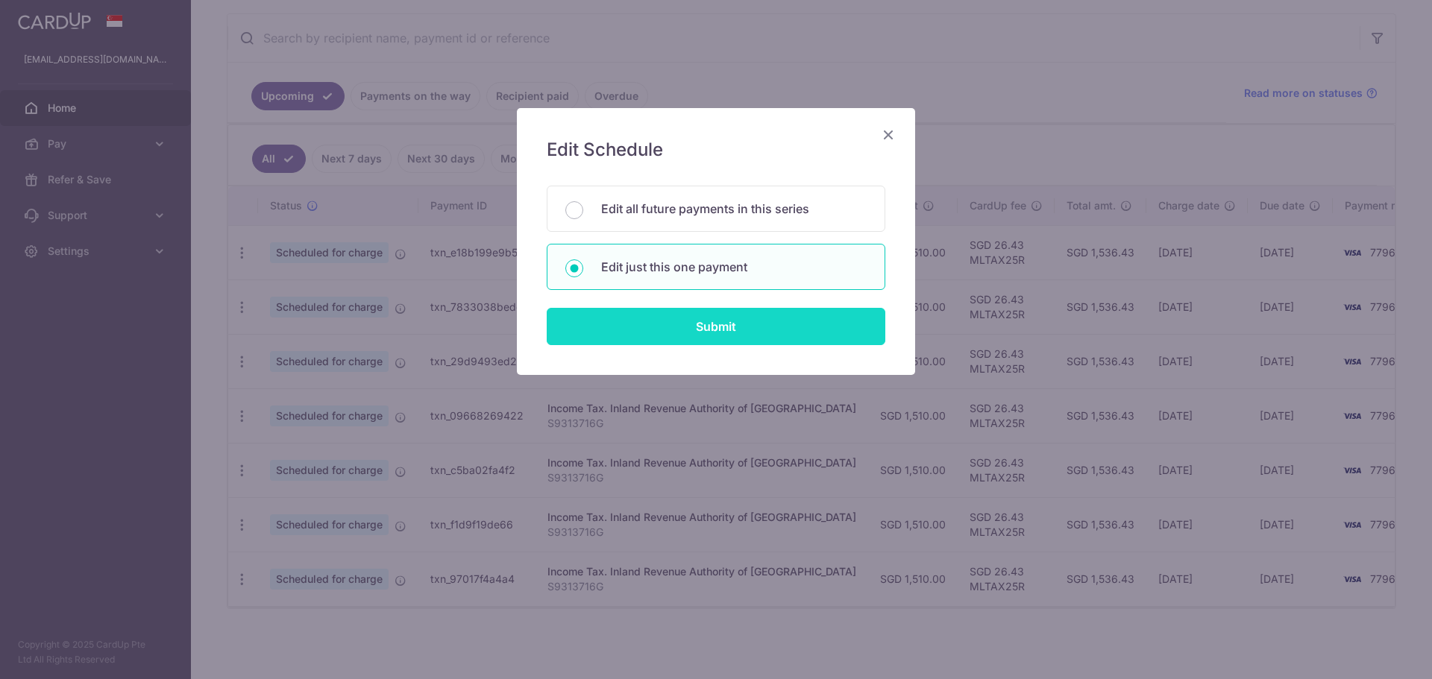
type input "MLTAX25R"
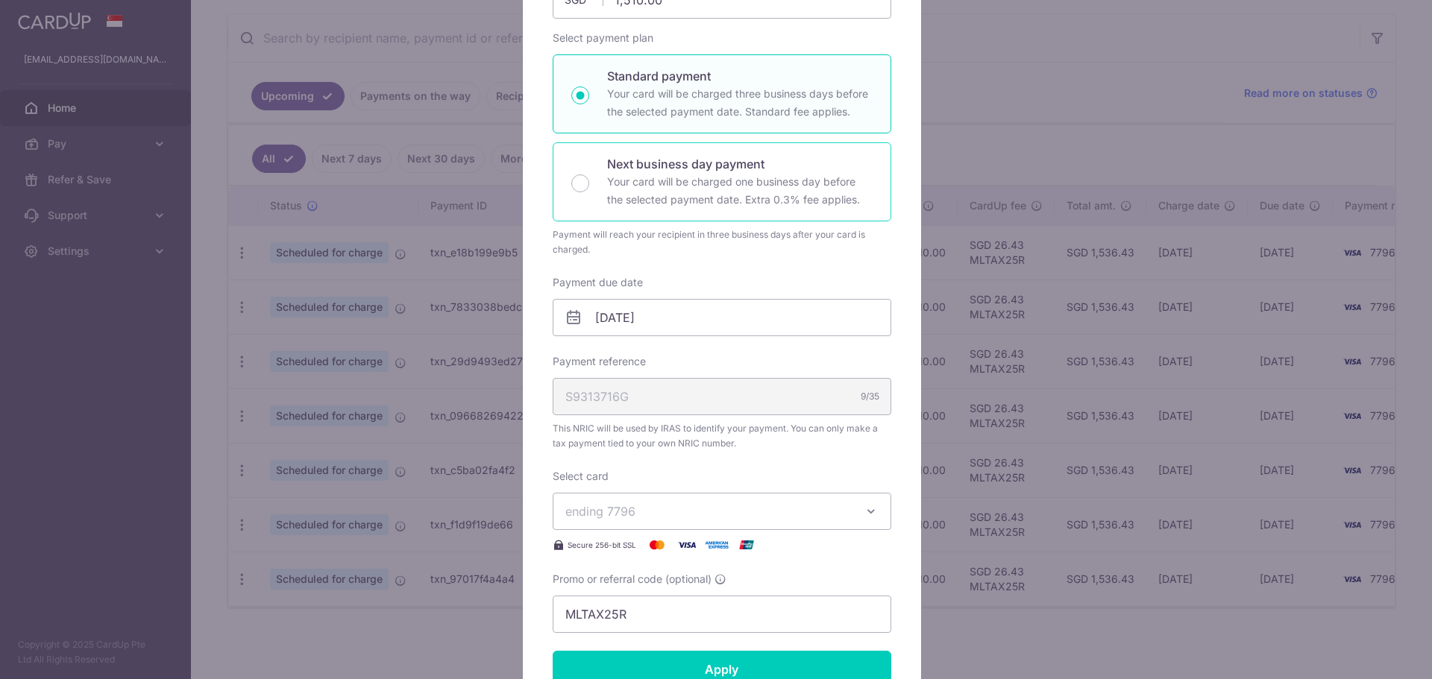
scroll to position [224, 0]
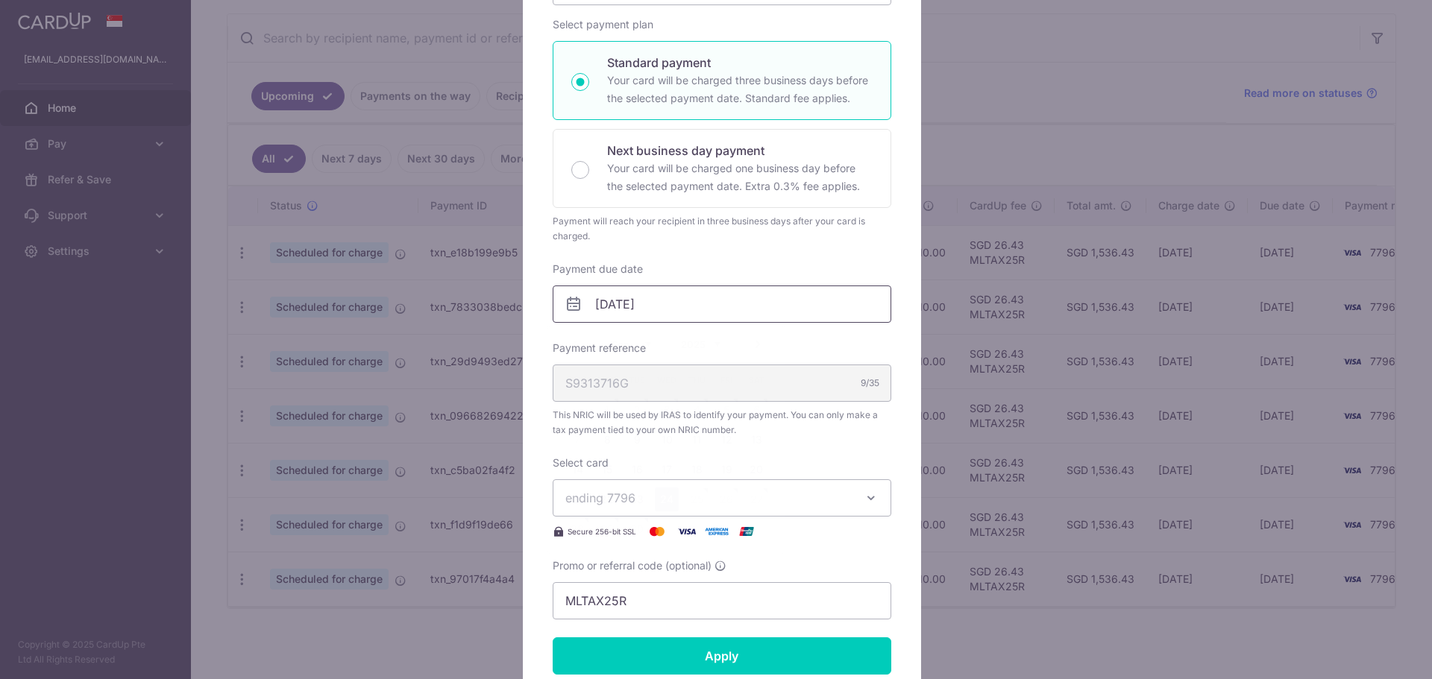
click at [671, 306] on input "[DATE]" at bounding box center [722, 304] width 339 height 37
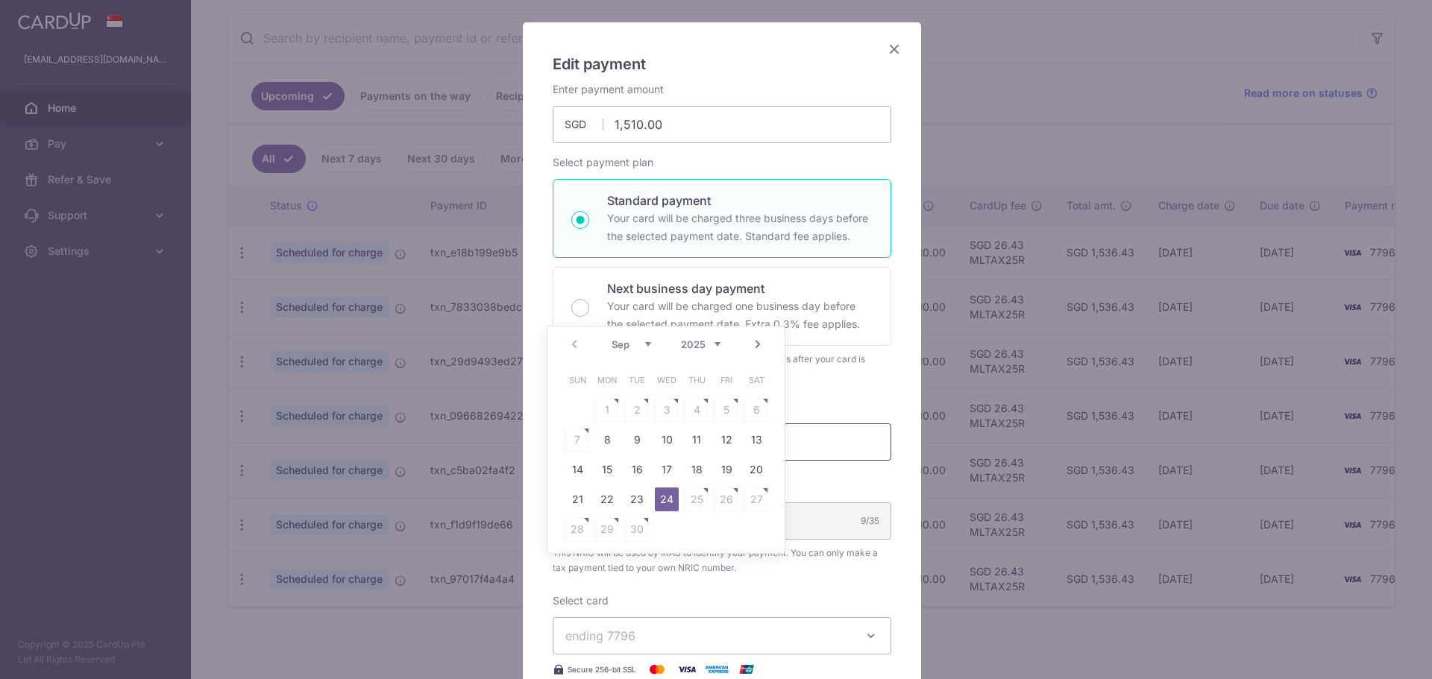
scroll to position [75, 0]
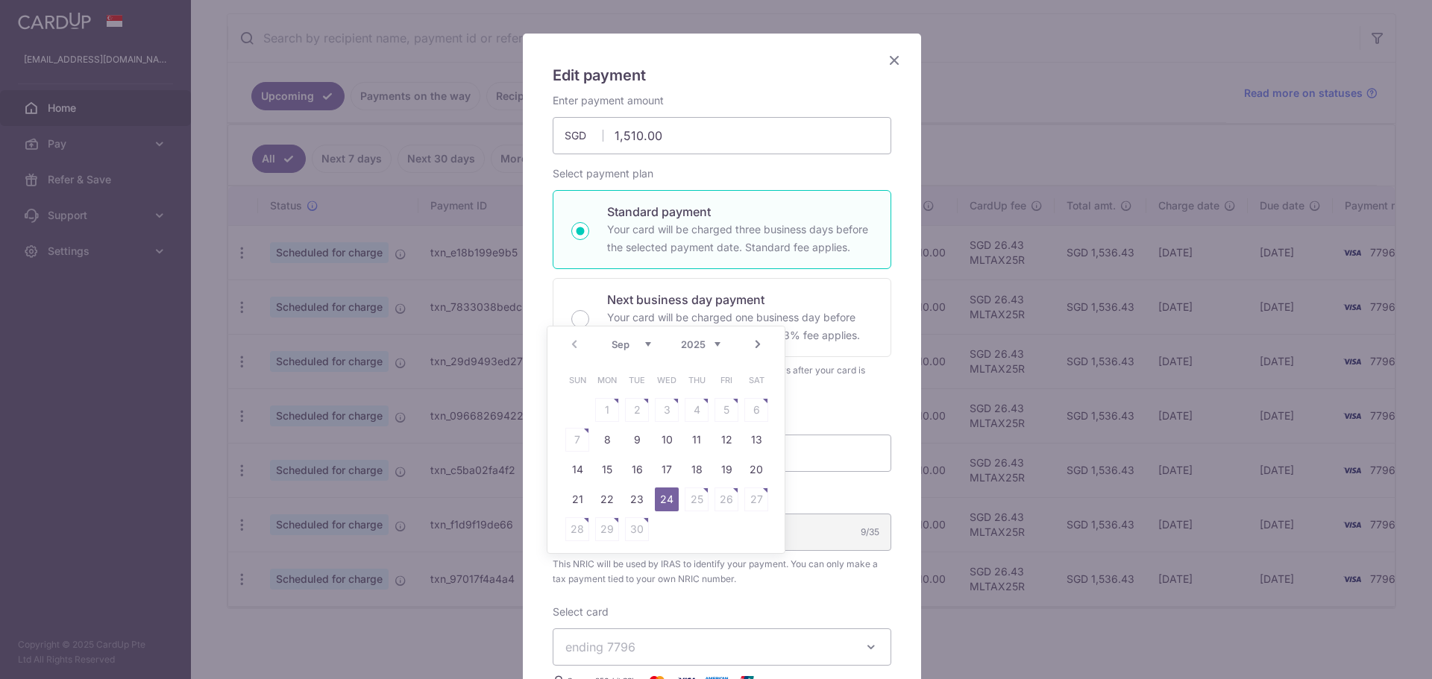
click at [887, 63] on icon "Close" at bounding box center [894, 60] width 18 height 19
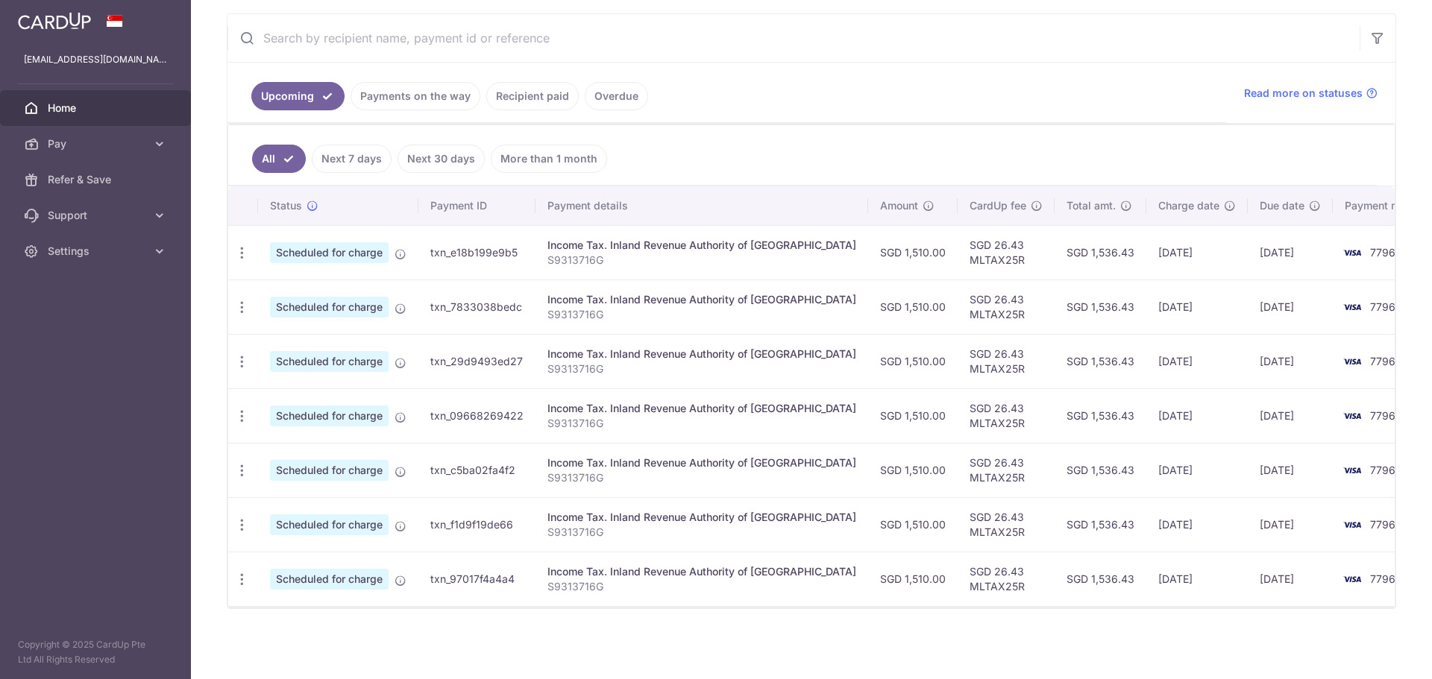
click at [256, 248] on td "Update payment Cancel payment" at bounding box center [243, 252] width 30 height 54
click at [231, 248] on div "Update payment Cancel payment" at bounding box center [242, 253] width 28 height 28
click at [238, 250] on icon "button" at bounding box center [242, 253] width 16 height 16
click at [295, 332] on span "Cancel payment" at bounding box center [321, 330] width 100 height 18
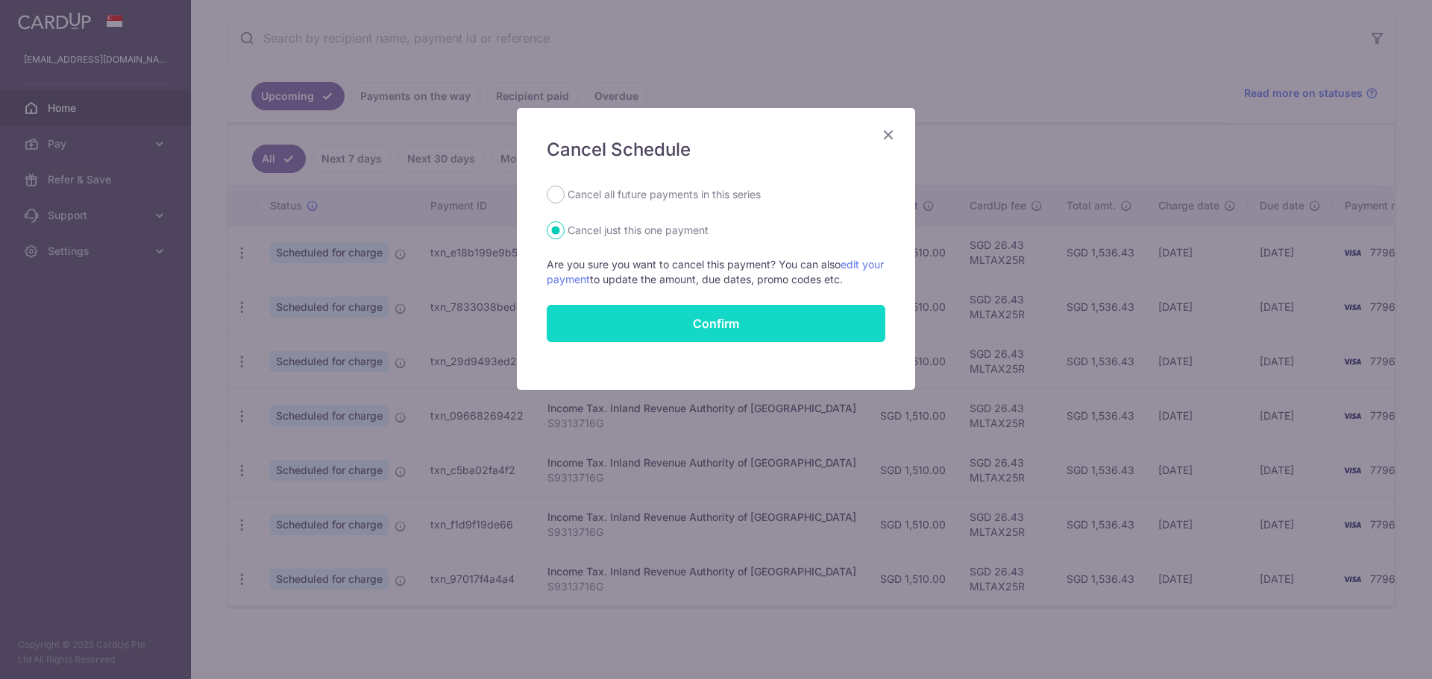
click at [747, 319] on button "Confirm" at bounding box center [716, 323] width 339 height 37
